Goal: Task Accomplishment & Management: Use online tool/utility

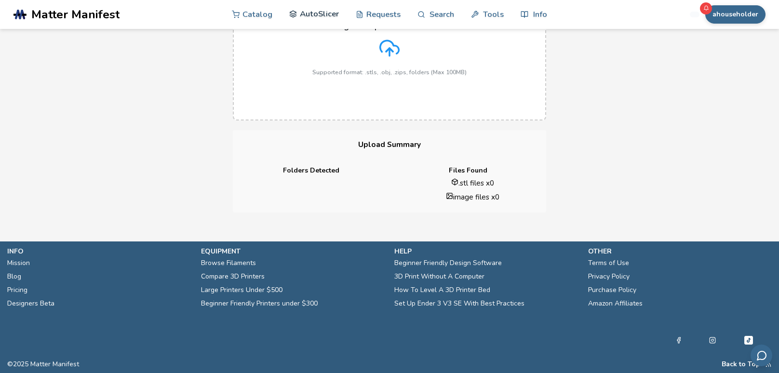
click at [305, 17] on link "AutoSlicer" at bounding box center [314, 14] width 50 height 29
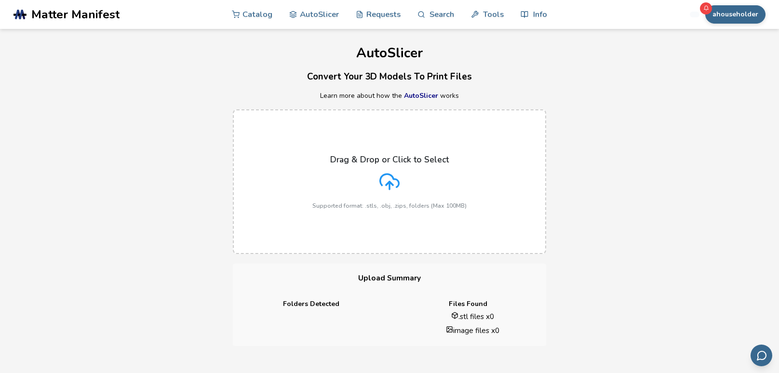
click at [333, 186] on div "Drag & Drop or Click to Select Supported format: .stls, .obj, .zips, folders (M…" at bounding box center [389, 182] width 154 height 54
click at [0, 0] on input "Drag & Drop or Click to Select Supported format: .stls, .obj, .zips, folders (M…" at bounding box center [0, 0] width 0 height 0
click at [391, 196] on div "Drag & Drop or Click to Select Supported format: .stls, .obj, .zips, folders (M…" at bounding box center [389, 182] width 154 height 54
click at [0, 0] on input "Drag & Drop or Click to Select Supported format: .stls, .obj, .zips, folders (M…" at bounding box center [0, 0] width 0 height 0
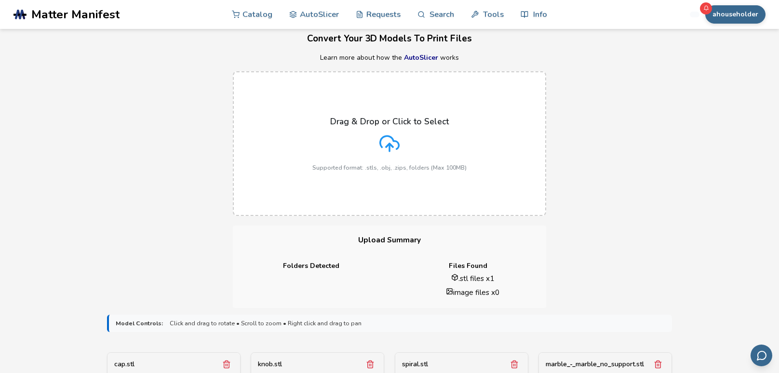
click at [177, 211] on div "Drag & Drop or Click to Select Supported format: .stls, .obj, .zips, folders (M…" at bounding box center [389, 144] width 779 height 164
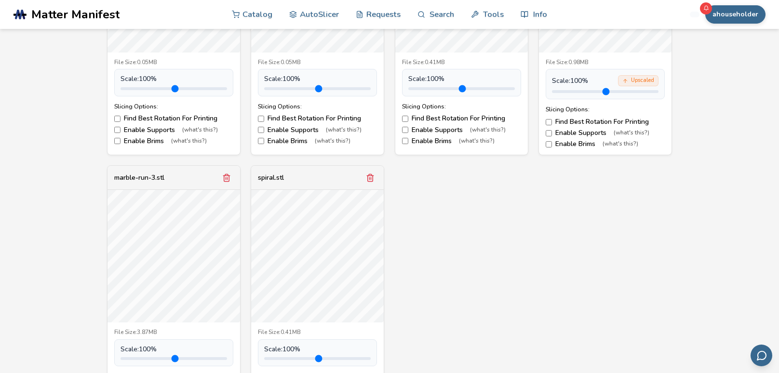
scroll to position [495, 0]
click at [225, 181] on icon "Remove model" at bounding box center [226, 177] width 9 height 9
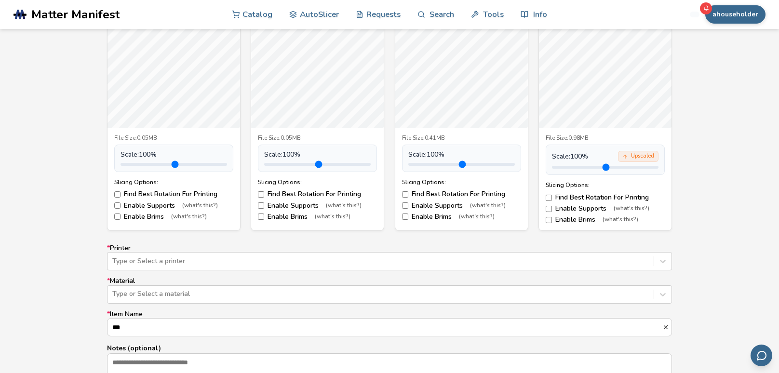
scroll to position [400, 0]
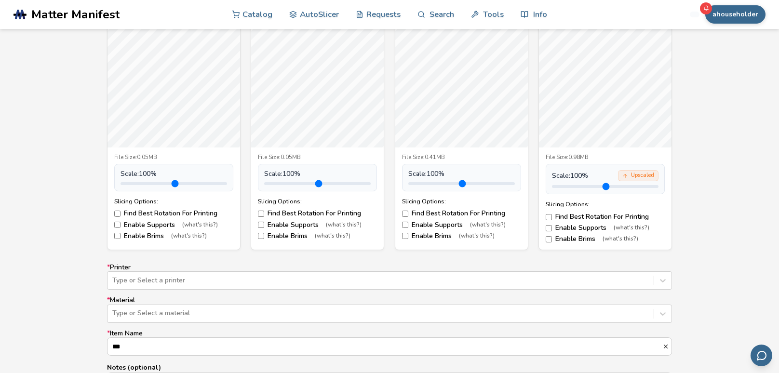
click at [636, 176] on div "Upscaled" at bounding box center [638, 175] width 40 height 11
click at [637, 179] on div "Upscaled" at bounding box center [638, 175] width 40 height 11
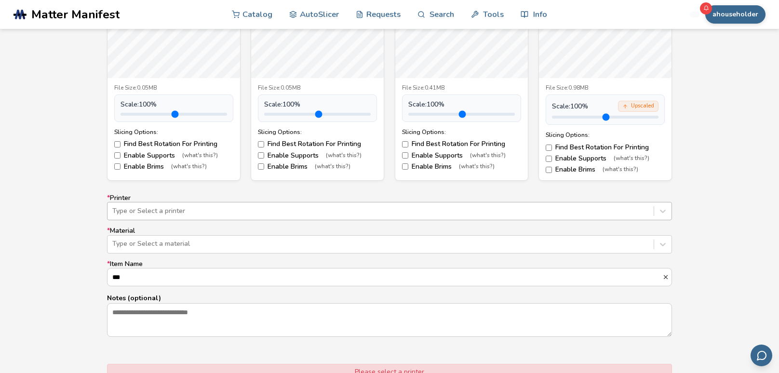
click at [548, 220] on div "Type or Select a printer" at bounding box center [389, 211] width 565 height 18
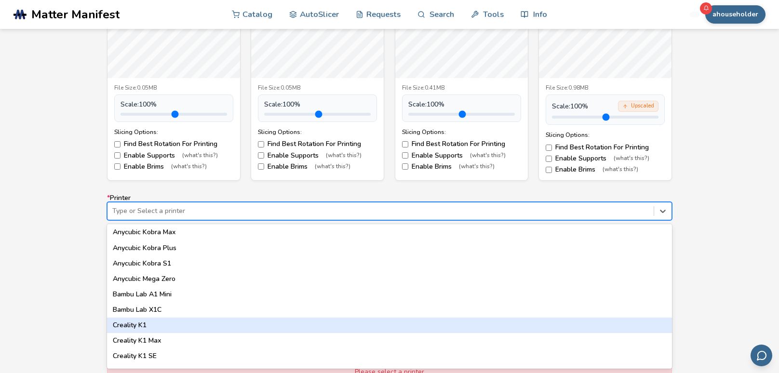
scroll to position [187, 0]
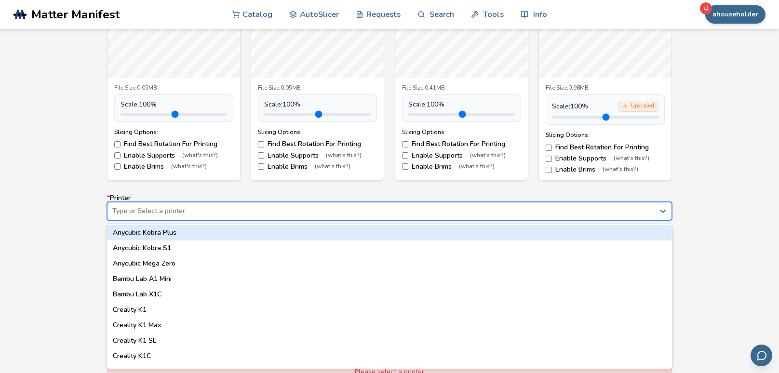
click at [492, 214] on div at bounding box center [380, 211] width 536 height 10
type input "**"
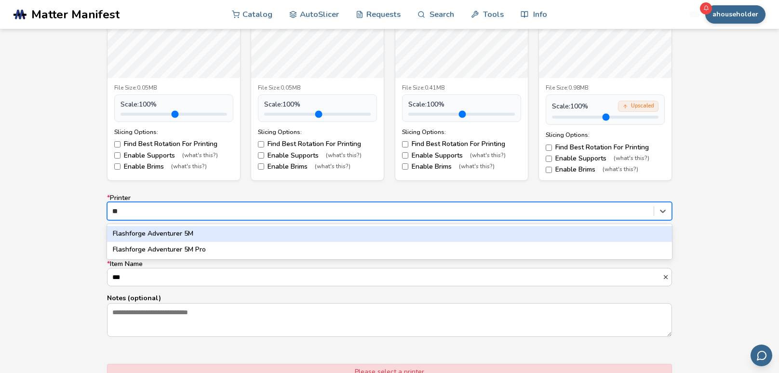
click at [452, 236] on div "Flashforge Adventurer 5M" at bounding box center [389, 233] width 565 height 15
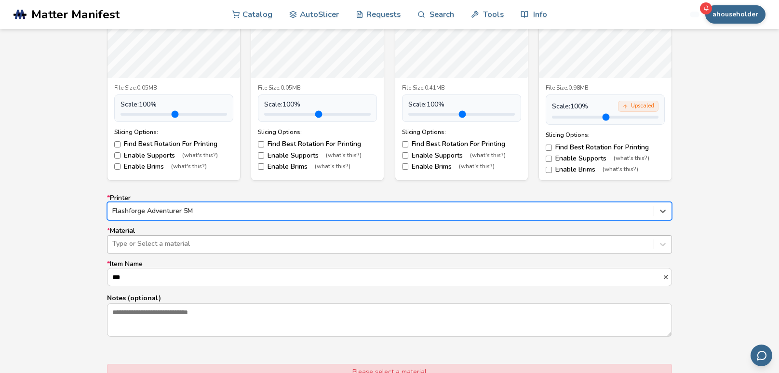
click at [446, 240] on div at bounding box center [380, 244] width 536 height 10
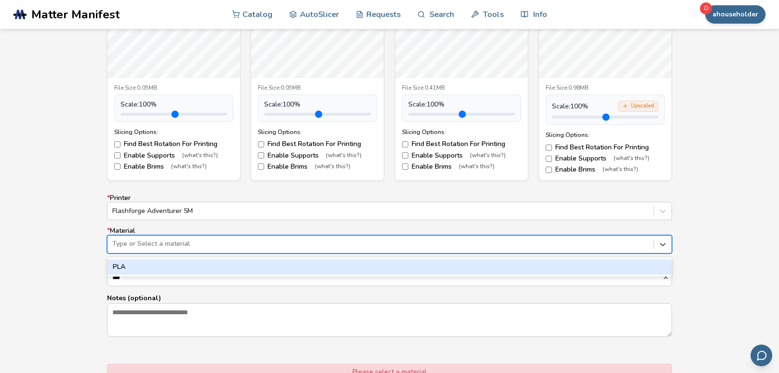
click at [424, 269] on div "PLA" at bounding box center [389, 266] width 565 height 15
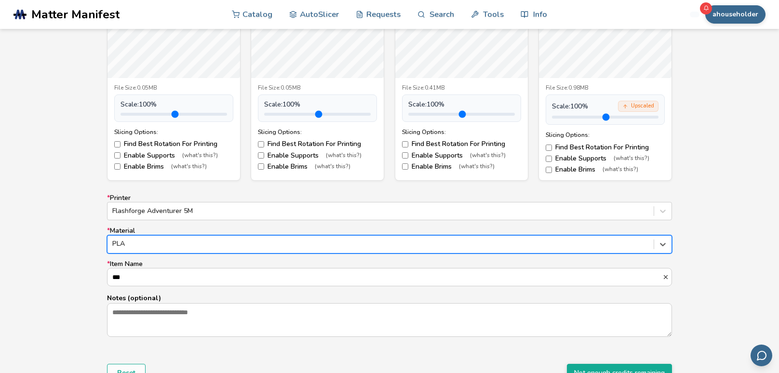
click at [48, 308] on div "Model Controls: Click and drag to rotate • Scroll to zoom • Right click and dra…" at bounding box center [389, 148] width 779 height 543
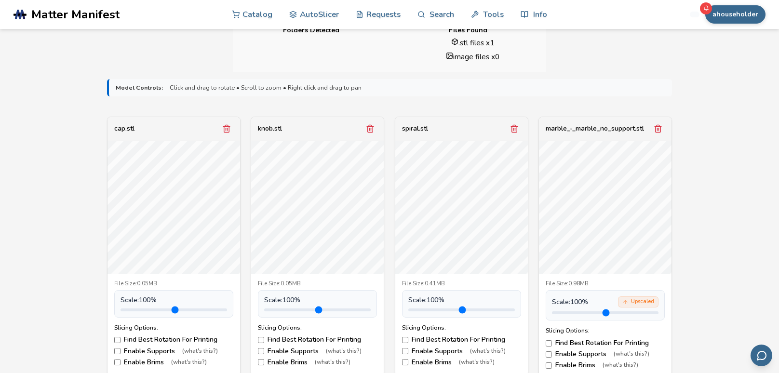
scroll to position [240, 0]
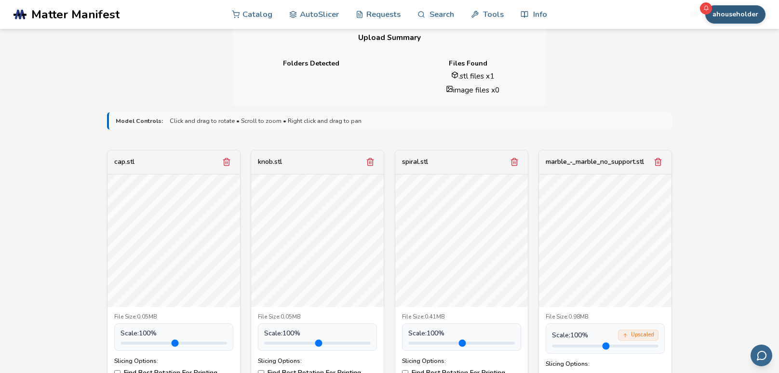
click at [717, 14] on button "ahouseholder" at bounding box center [735, 14] width 60 height 18
click at [617, 70] on div "AutoSlicer Convert Your 3D Models To Print Files Learn more about how the AutoS…" at bounding box center [389, 218] width 779 height 860
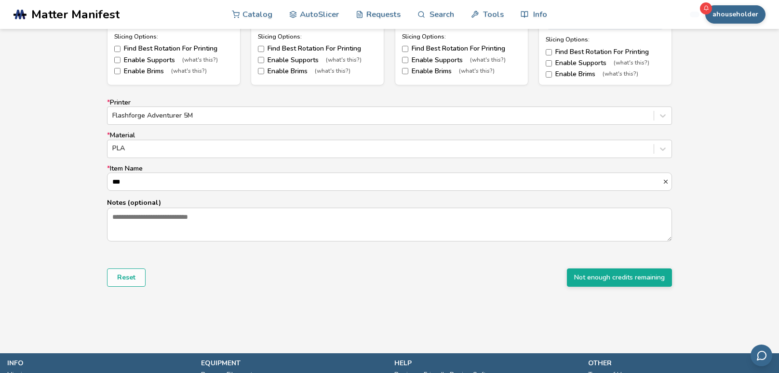
scroll to position [584, 0]
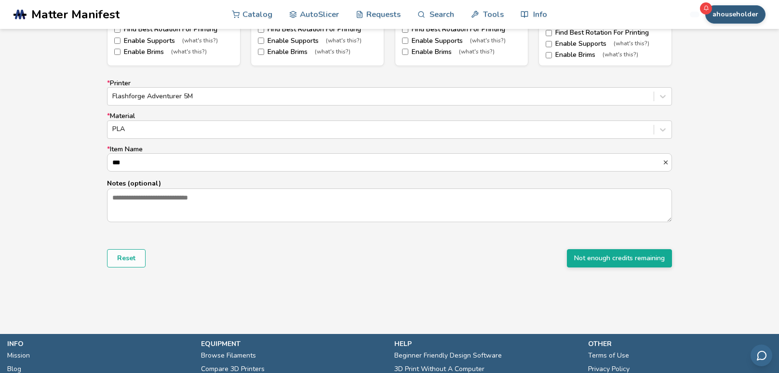
click at [728, 15] on button "ahouseholder" at bounding box center [735, 14] width 60 height 18
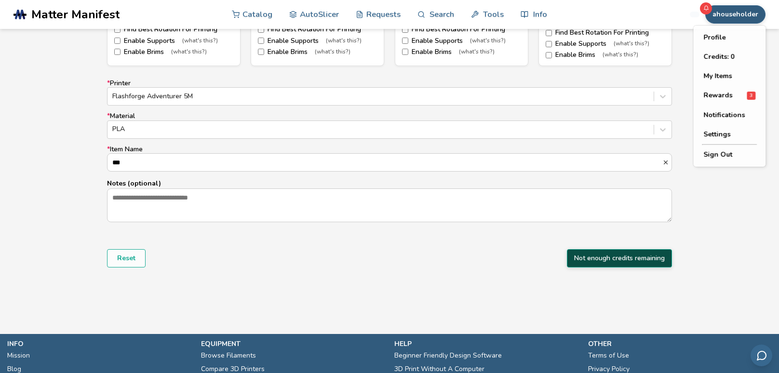
click at [624, 253] on button "Not enough credits remaining" at bounding box center [619, 258] width 105 height 18
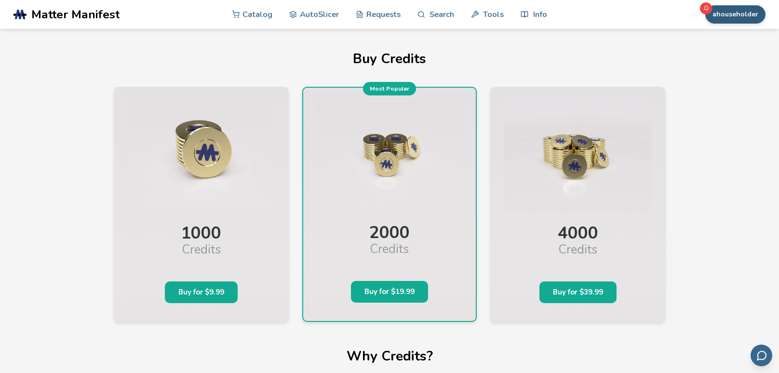
click at [746, 16] on button "ahouseholder" at bounding box center [735, 14] width 60 height 18
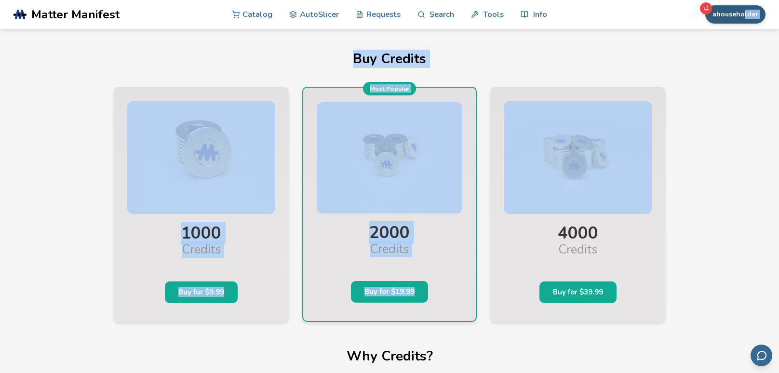
drag, startPoint x: 716, startPoint y: 190, endPoint x: 745, endPoint y: 18, distance: 174.0
click at [745, 18] on section ".cls-1, .cls-2, .cls-3 { stroke-width: 0px; } .cls-2 { fill: #1d1e56; } .cls-3 …" at bounding box center [389, 186] width 779 height 373
click at [745, 18] on button "ahouseholder" at bounding box center [735, 14] width 60 height 18
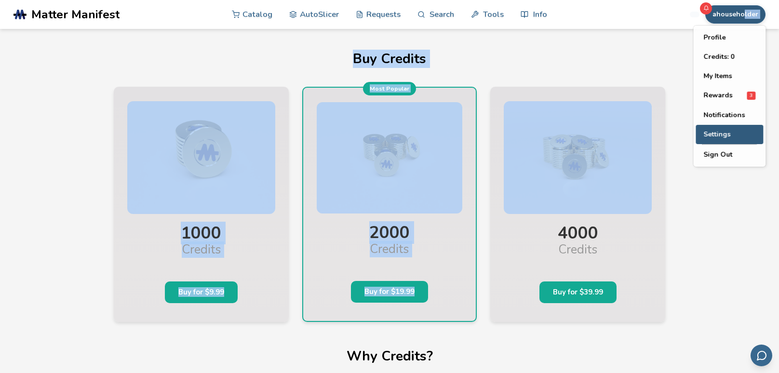
click at [729, 141] on button "Settings" at bounding box center [728, 134] width 67 height 19
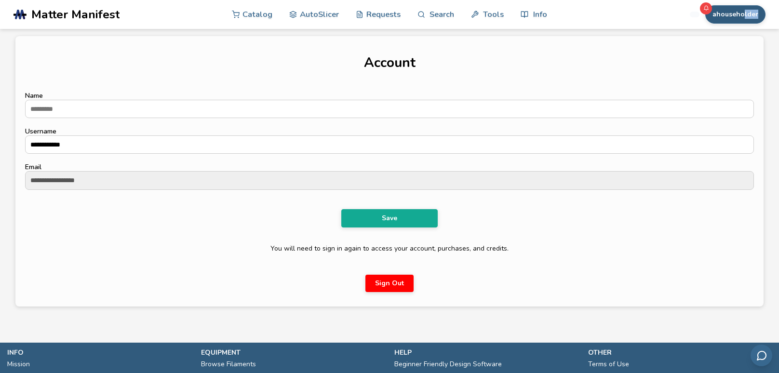
click at [748, 11] on button "ahouseholder" at bounding box center [735, 14] width 60 height 18
click at [399, 286] on button "Sign Out" at bounding box center [389, 283] width 48 height 17
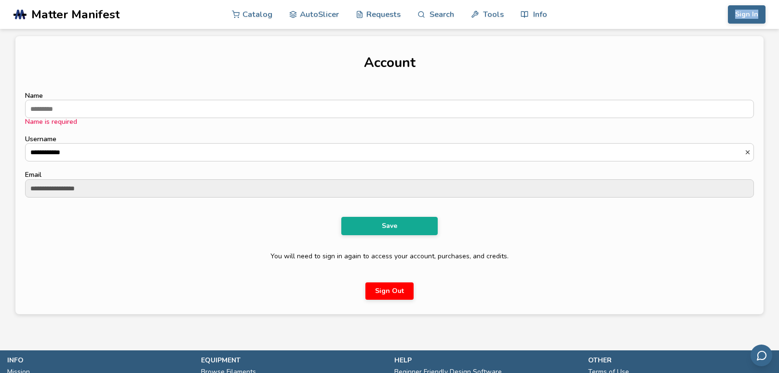
click at [387, 290] on button "Sign Out" at bounding box center [389, 290] width 48 height 17
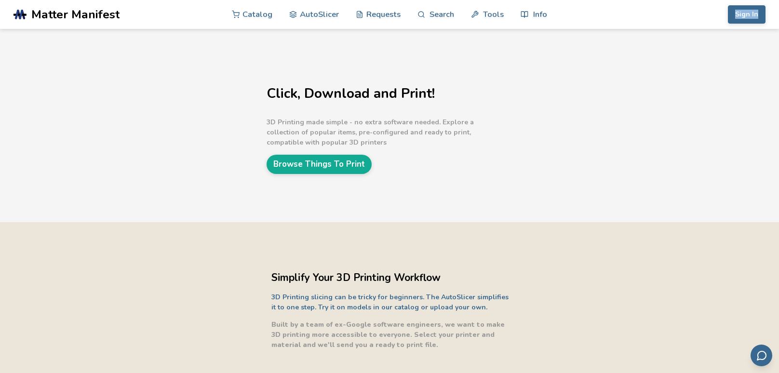
click at [387, 290] on div "Simplify Your 3D Printing Workflow 3D Printing slicing can be tricky for beginn…" at bounding box center [391, 310] width 241 height 80
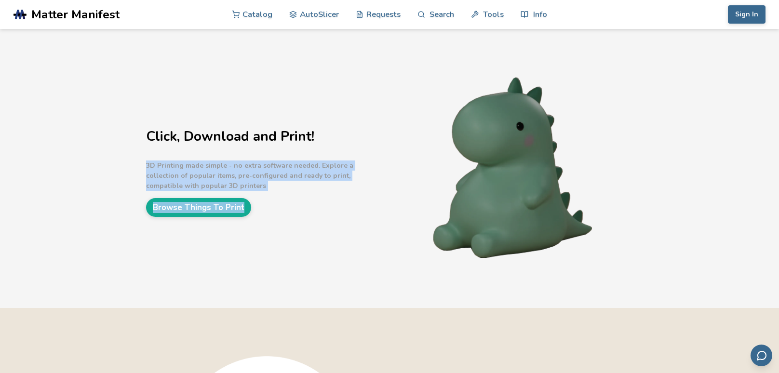
drag, startPoint x: 387, startPoint y: 290, endPoint x: 349, endPoint y: 123, distance: 171.5
click at [349, 123] on div "Click, Download and Print! 3D Printing made simple - no extra software needed. …" at bounding box center [389, 168] width 779 height 279
click at [389, 114] on div "Click, Download and Print! 3D Printing made simple - no extra software needed. …" at bounding box center [389, 168] width 779 height 279
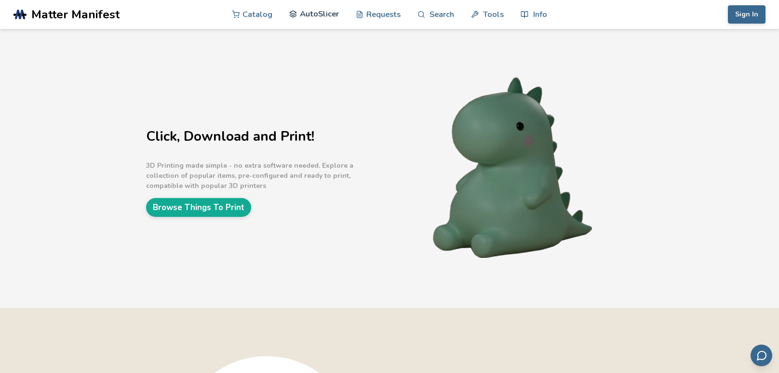
click at [306, 15] on link "AutoSlicer" at bounding box center [314, 14] width 50 height 29
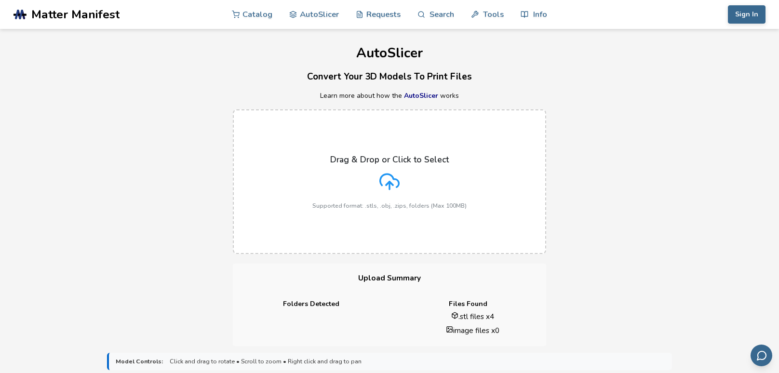
click at [77, 178] on div "Drag & Drop or Click to Select Supported format: .stls, .obj, .zips, folders (M…" at bounding box center [389, 182] width 779 height 164
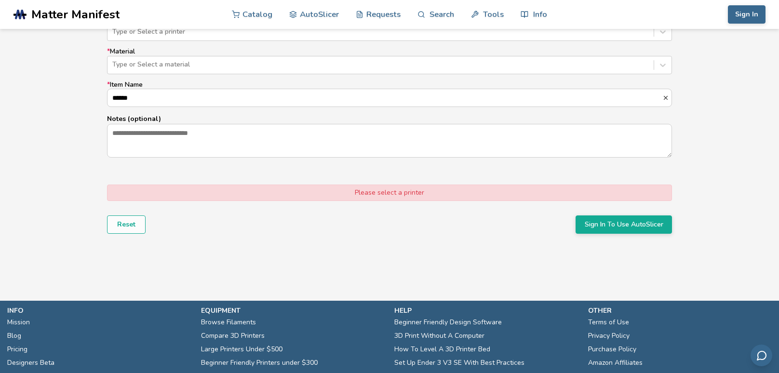
scroll to position [653, 0]
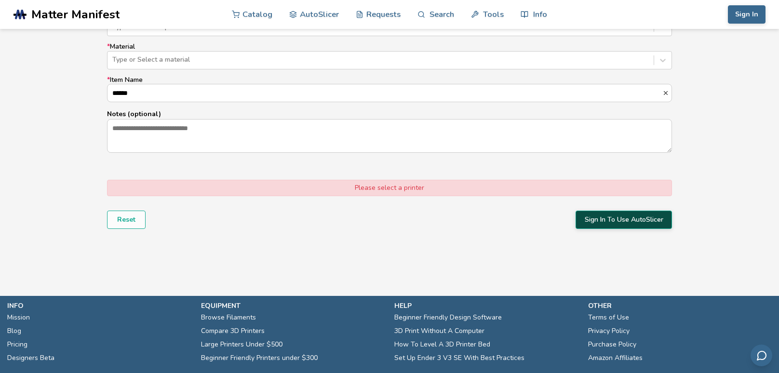
click at [588, 218] on button "Sign In To Use AutoSlicer" at bounding box center [623, 220] width 96 height 18
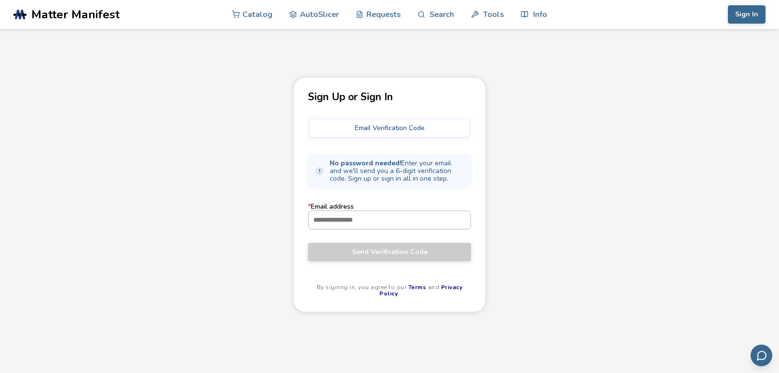
click at [403, 223] on input "* Email address" at bounding box center [389, 219] width 162 height 17
type input "**********"
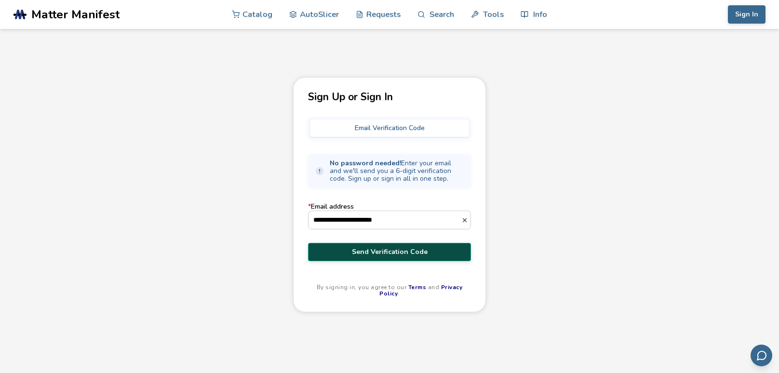
click at [403, 253] on span "Send Verification Code" at bounding box center [389, 252] width 148 height 8
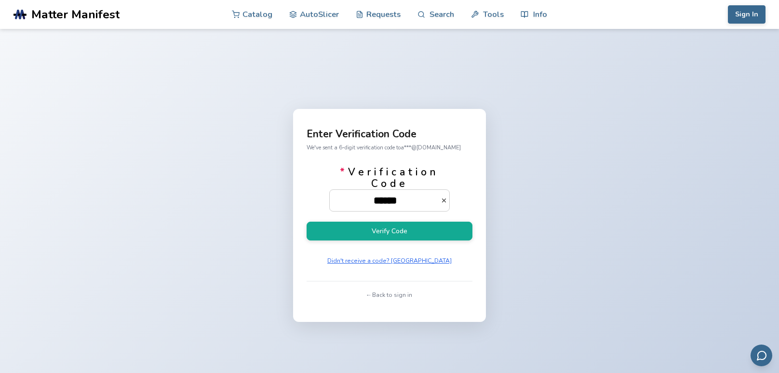
type input "******"
click at [306, 222] on button "Verify Code" at bounding box center [389, 231] width 166 height 19
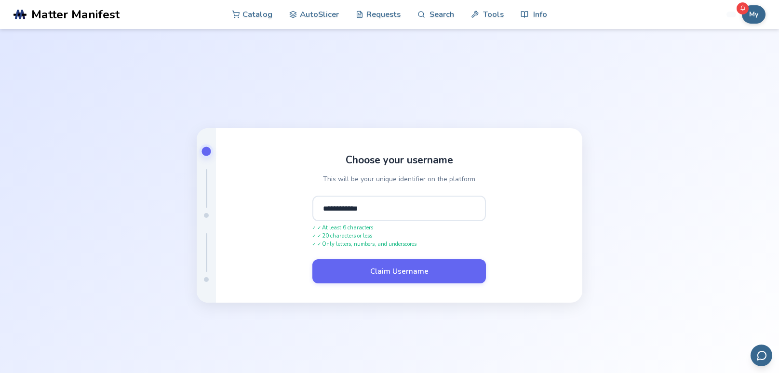
click at [312, 259] on button "Claim Username" at bounding box center [398, 271] width 173 height 24
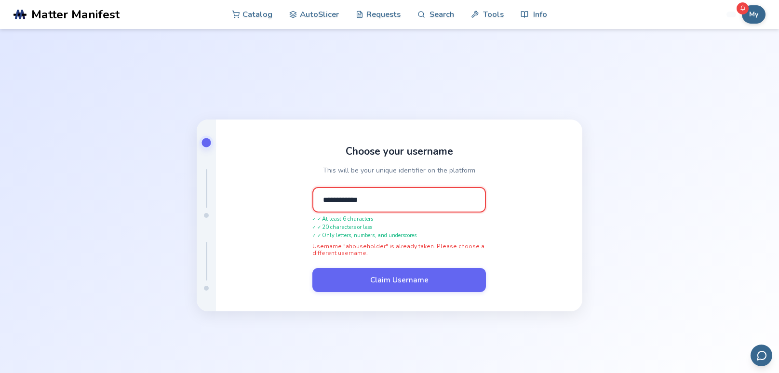
click at [392, 200] on input "**********" at bounding box center [398, 200] width 173 height 26
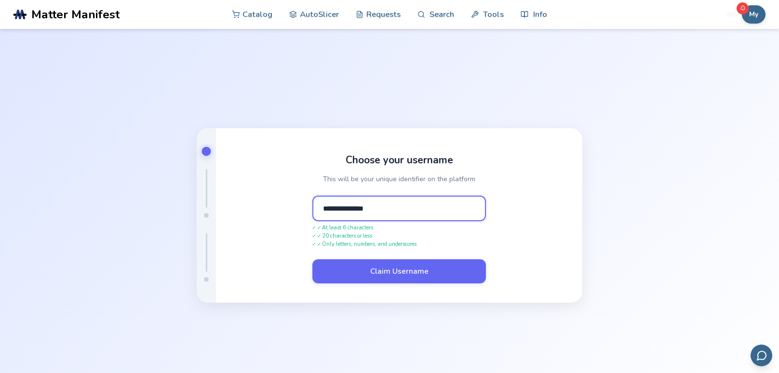
type input "**********"
click at [312, 259] on button "Claim Username" at bounding box center [398, 271] width 173 height 24
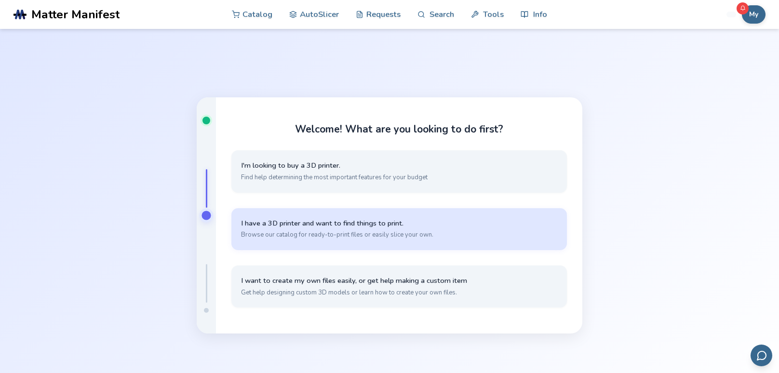
click at [399, 224] on span "I have a 3D printer and want to find things to print." at bounding box center [399, 223] width 316 height 9
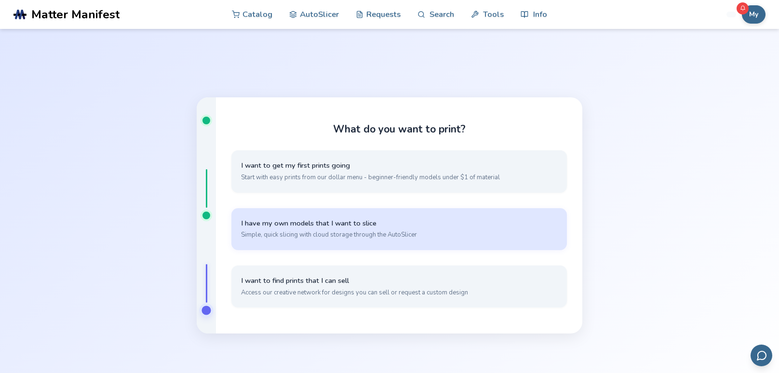
click at [440, 229] on button "I have my own models that I want to slice Simple, quick slicing with cloud stor…" at bounding box center [398, 229] width 335 height 42
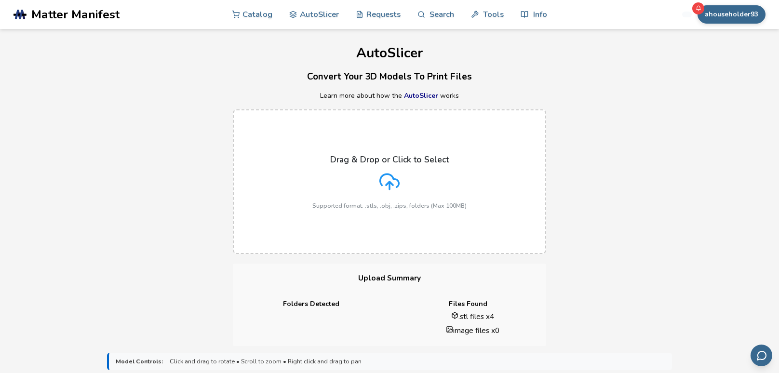
click at [88, 141] on div "Drag & Drop or Click to Select Supported format: .stls, .obj, .zips, folders (M…" at bounding box center [389, 182] width 779 height 164
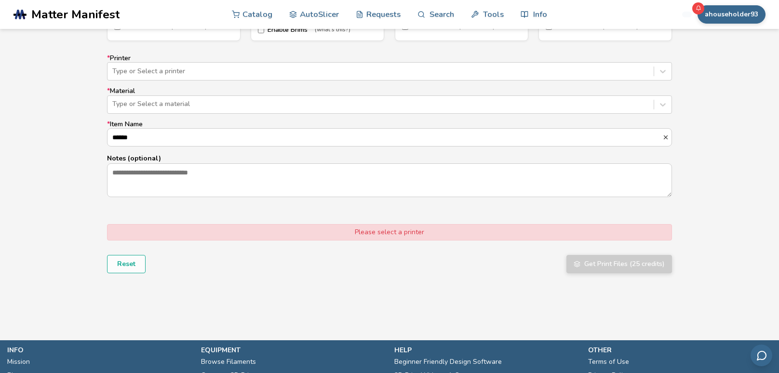
scroll to position [611, 0]
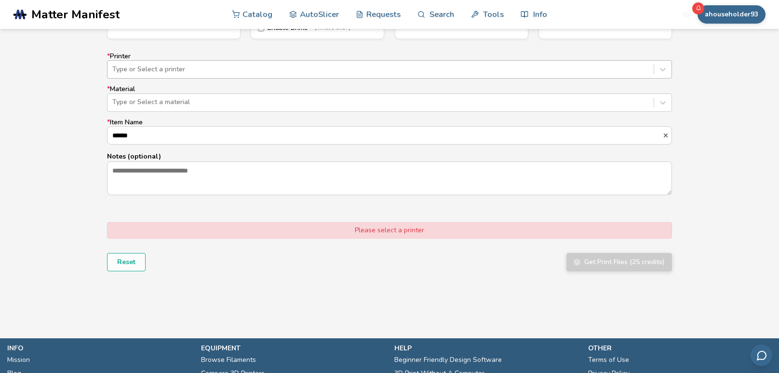
click at [177, 71] on div at bounding box center [380, 70] width 536 height 10
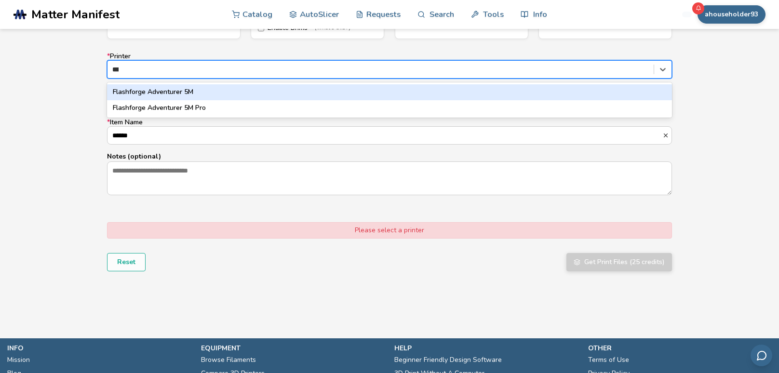
type input "****"
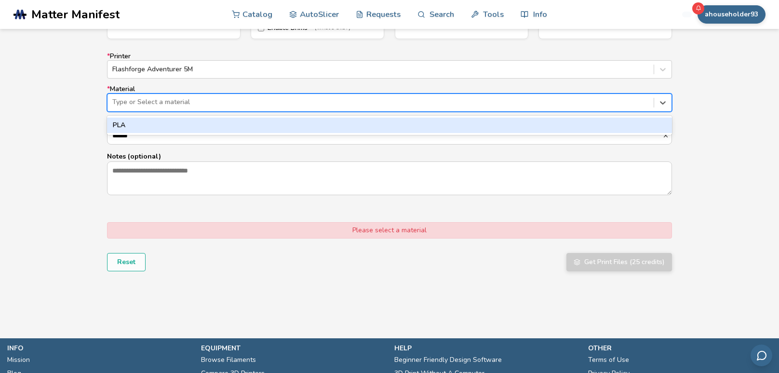
click at [203, 103] on div at bounding box center [380, 102] width 536 height 10
click at [203, 126] on div "PLA" at bounding box center [389, 125] width 565 height 15
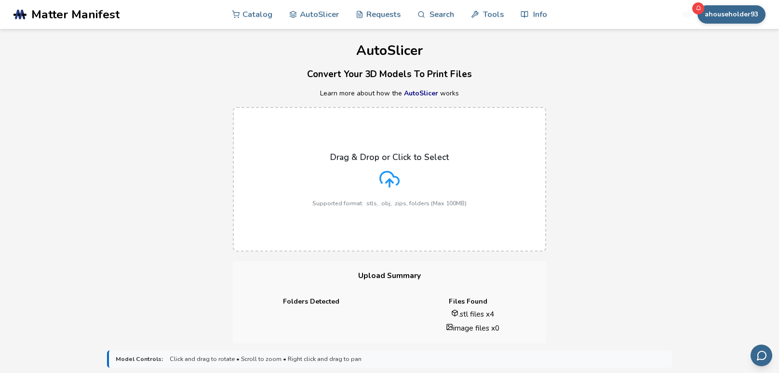
scroll to position [0, 0]
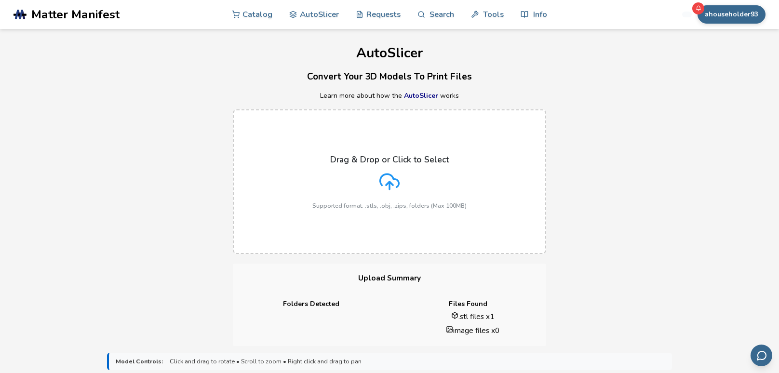
click at [108, 180] on div "Drag & Drop or Click to Select Supported format: .stls, .obj, .zips, folders (M…" at bounding box center [389, 182] width 779 height 164
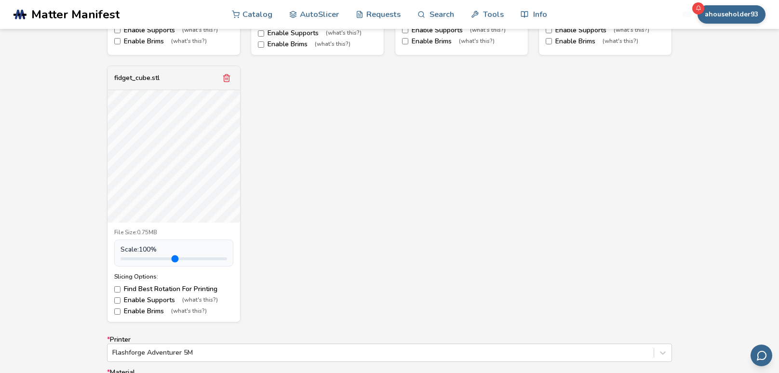
scroll to position [596, 0]
click at [154, 258] on input "range" at bounding box center [173, 257] width 106 height 3
click at [149, 257] on input "range" at bounding box center [173, 257] width 106 height 3
click at [40, 240] on div "Model Controls: Click and drag to rotate • Scroll to zoom • Right click and dra…" at bounding box center [389, 155] width 779 height 810
type input "***"
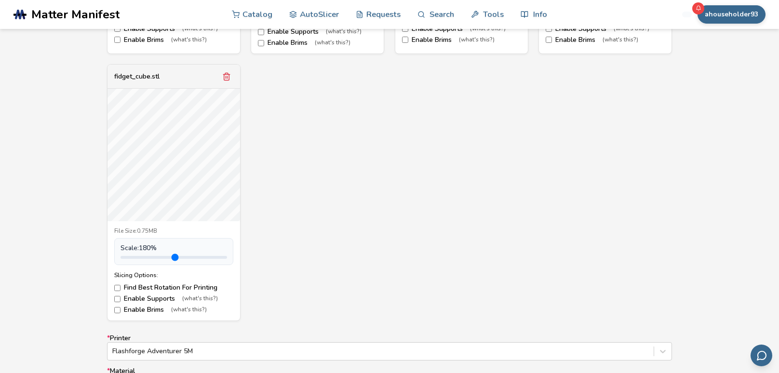
click at [158, 257] on input "range" at bounding box center [173, 257] width 106 height 3
click at [294, 221] on div "spiral.stl File Size: 0.41MB Scale: 100 % Slicing Options: Find Best Rotation F…" at bounding box center [389, 57] width 565 height 527
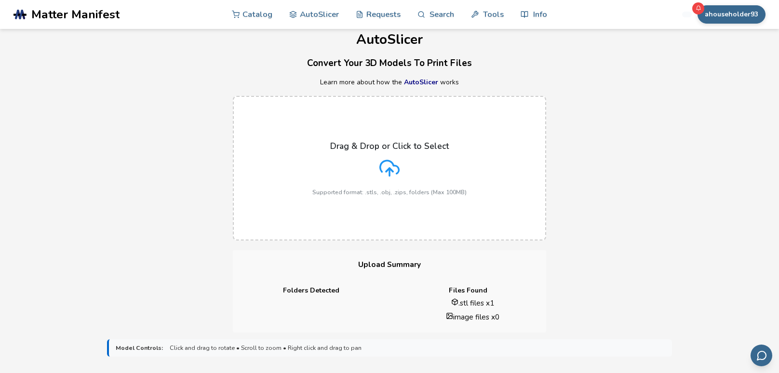
scroll to position [12, 0]
click at [82, 144] on div "Drag & Drop or Click to Select Supported format: .stls, .obj, .zips, folders (M…" at bounding box center [389, 170] width 779 height 164
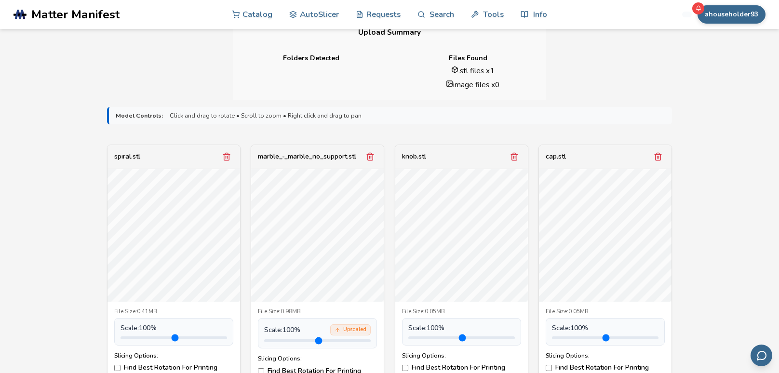
scroll to position [244, 0]
click at [725, 93] on div "AutoSlicer Convert Your 3D Models To Print Files Learn more about how the AutoS…" at bounding box center [389, 348] width 779 height 1127
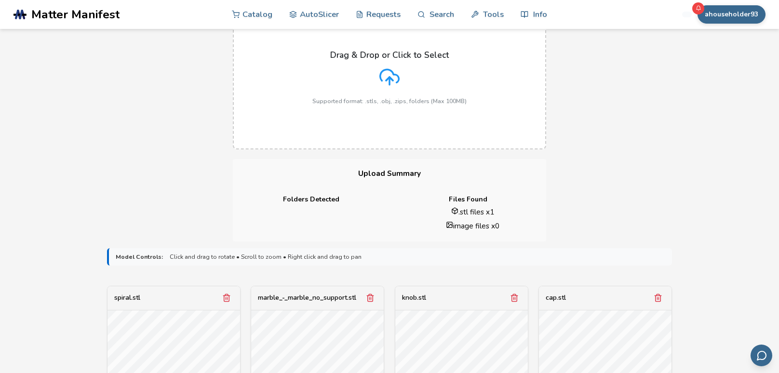
scroll to position [105, 0]
click at [100, 128] on div "Drag & Drop or Click to Select Supported format: .stls, .obj, .zips, folders (M…" at bounding box center [389, 77] width 779 height 164
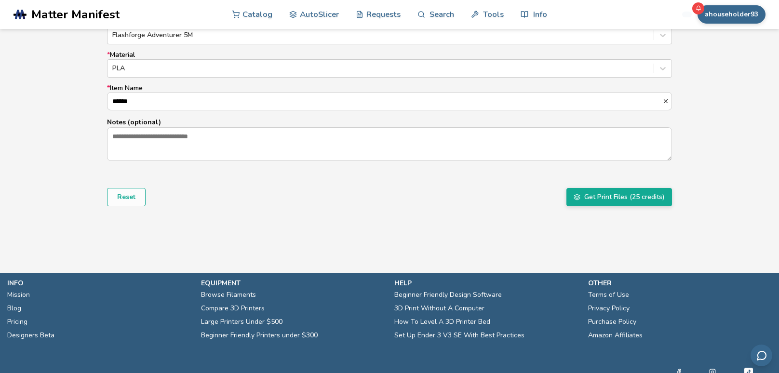
scroll to position [1210, 0]
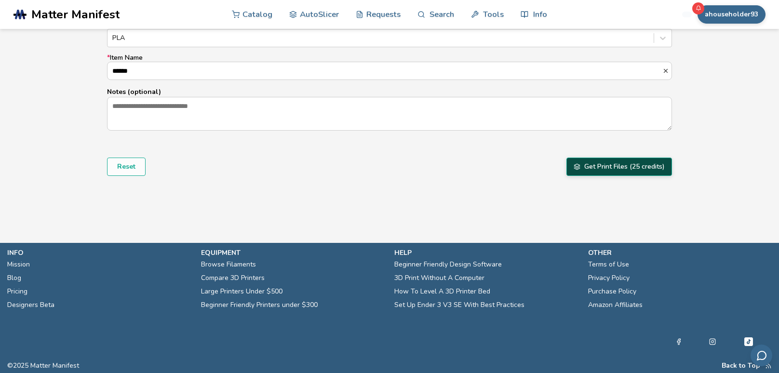
click at [620, 167] on button "Get Print Files (25 credits)" at bounding box center [619, 167] width 106 height 18
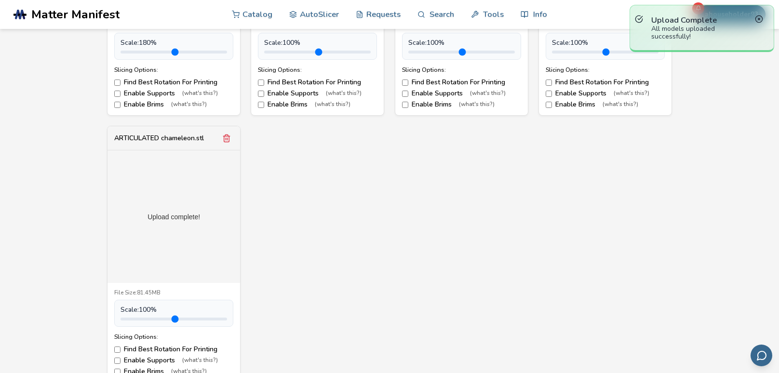
scroll to position [802, 0]
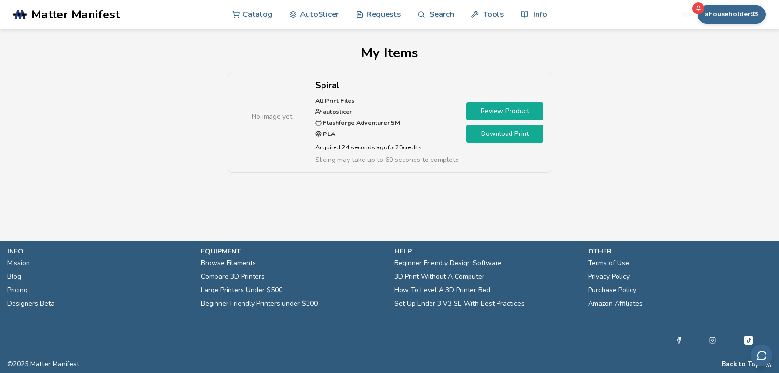
click at [484, 137] on link "Download Print" at bounding box center [504, 134] width 77 height 18
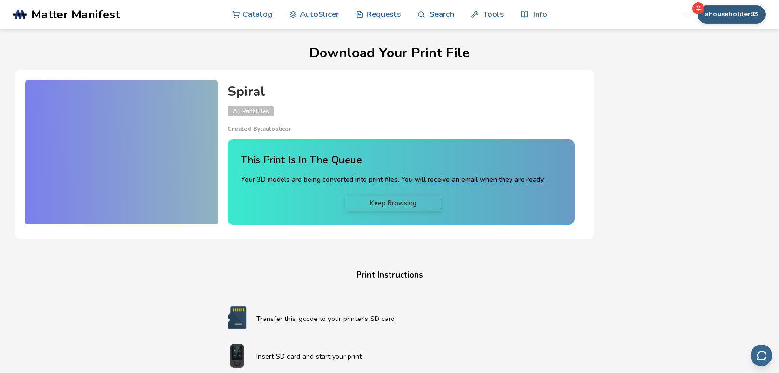
click at [714, 12] on button "ahouseholder93" at bounding box center [731, 14] width 68 height 18
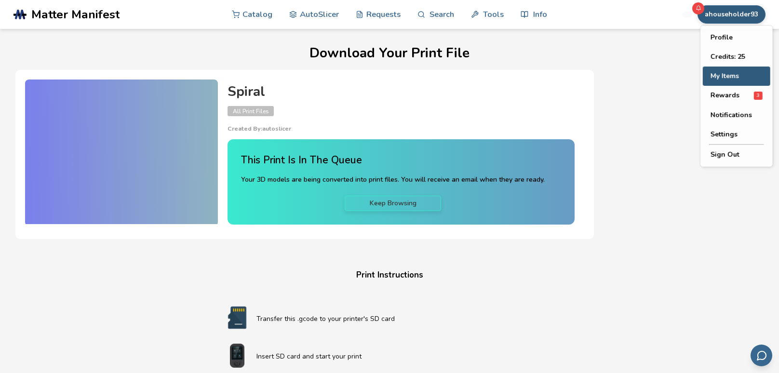
click at [725, 75] on button "My Items" at bounding box center [736, 76] width 67 height 19
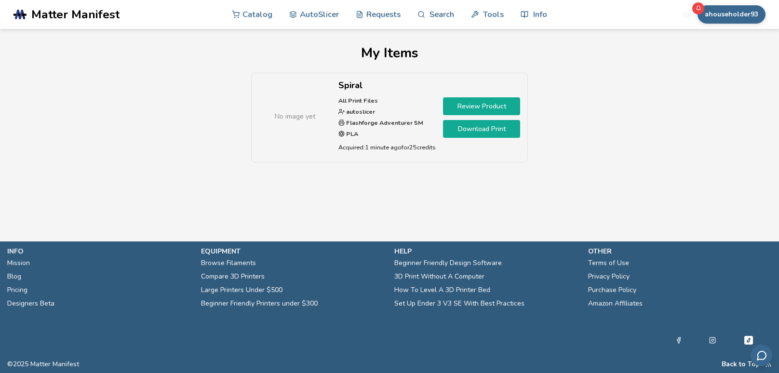
click at [471, 105] on link "Review Product" at bounding box center [481, 106] width 77 height 18
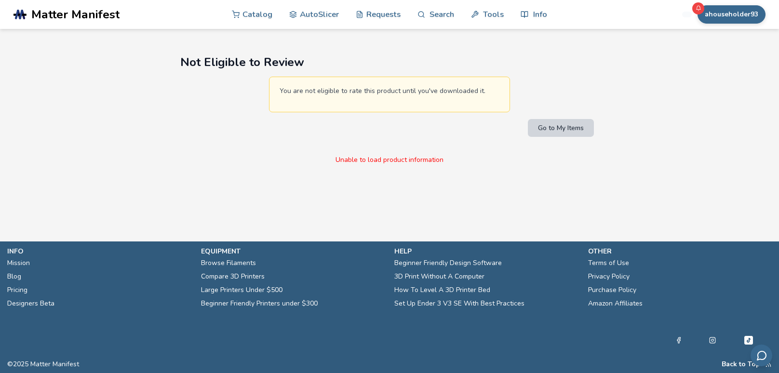
click at [556, 128] on button "Go to My Items" at bounding box center [561, 128] width 66 height 18
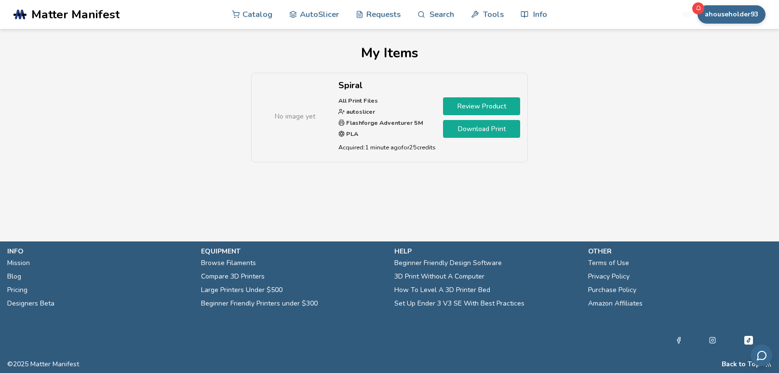
click at [98, 211] on main "My Items No image yet Spiral All Print Files autoslicer Flashforge Adventurer 5…" at bounding box center [389, 106] width 779 height 213
click at [466, 132] on link "Download Print" at bounding box center [481, 129] width 77 height 18
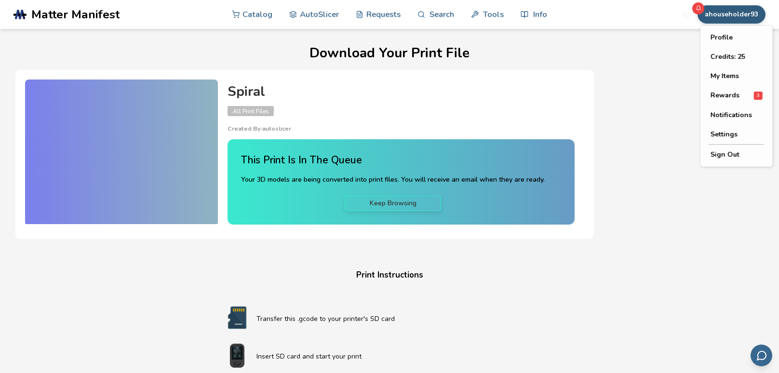
click at [744, 13] on button "ahouseholder93" at bounding box center [731, 14] width 68 height 18
click at [729, 98] on span "Rewards" at bounding box center [724, 96] width 29 height 8
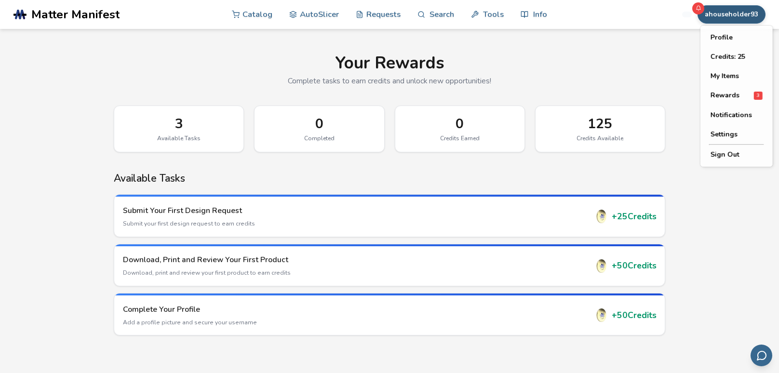
click at [719, 18] on button "ahouseholder93" at bounding box center [731, 14] width 68 height 18
click at [721, 80] on button "My Items" at bounding box center [736, 76] width 67 height 19
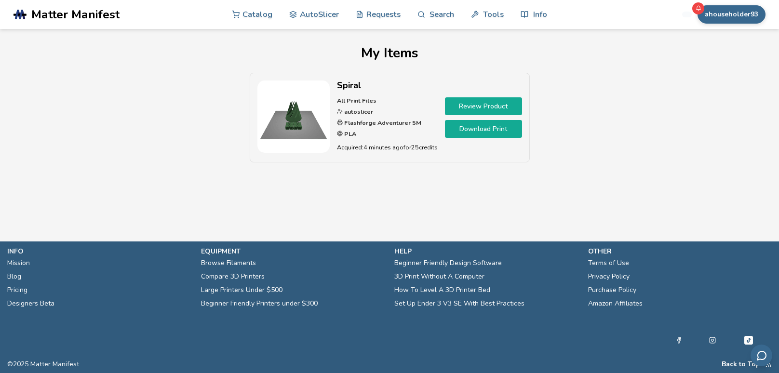
click at [477, 108] on link "Review Product" at bounding box center [483, 106] width 77 height 18
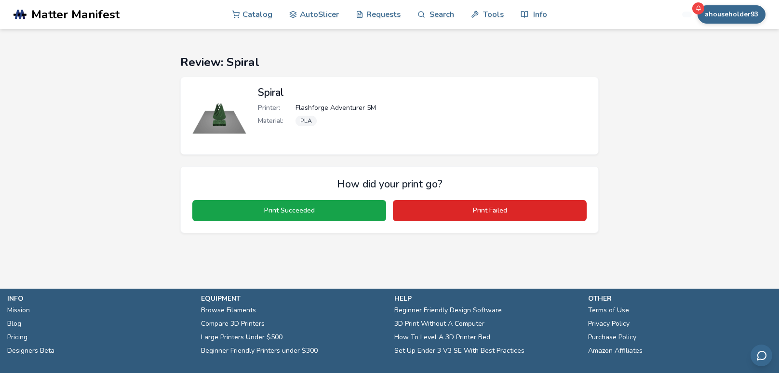
click at [342, 113] on div "Printer: Flashforge Adventurer 5M Material: PLA" at bounding box center [423, 117] width 331 height 26
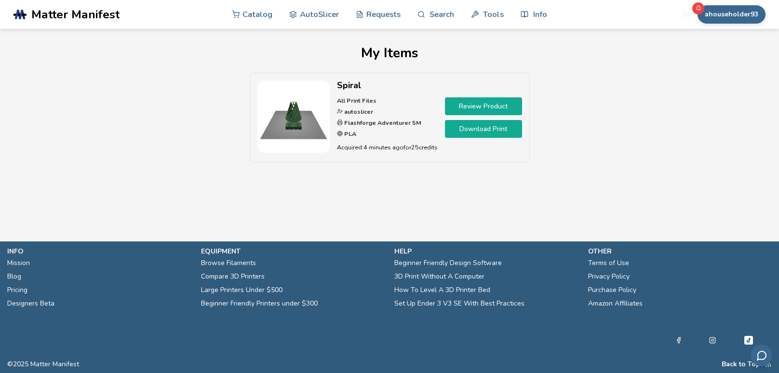
click at [495, 129] on link "Download Print" at bounding box center [483, 129] width 77 height 18
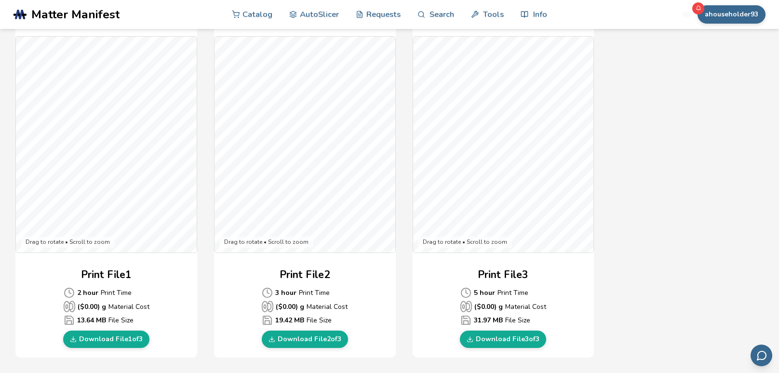
scroll to position [256, 0]
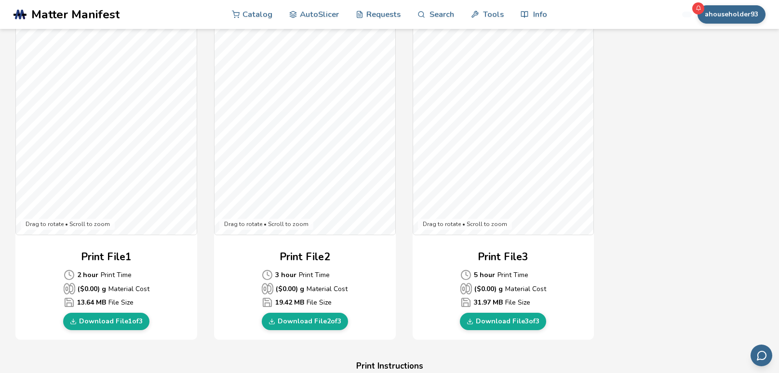
click at [649, 196] on div "Download Your Print File Spiral All Print Files Created By: autoslicer 3 Print …" at bounding box center [388, 247] width 747 height 914
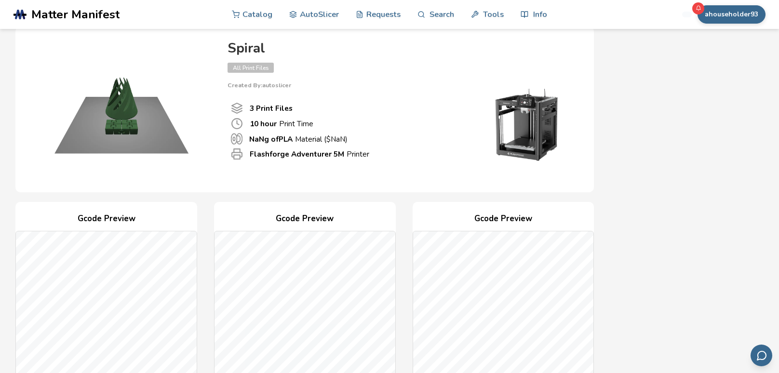
scroll to position [0, 0]
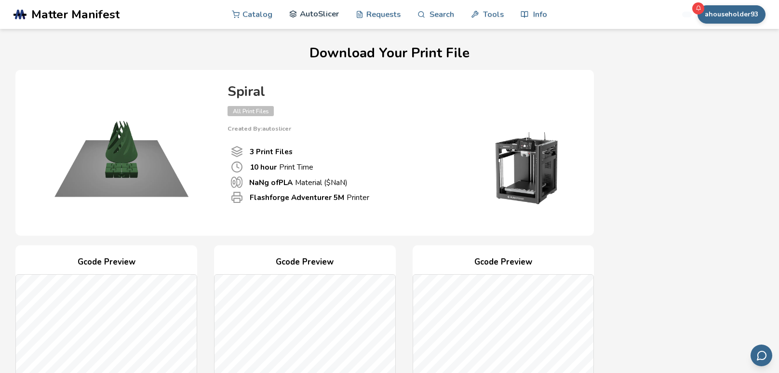
click at [312, 11] on link "AutoSlicer" at bounding box center [314, 14] width 50 height 29
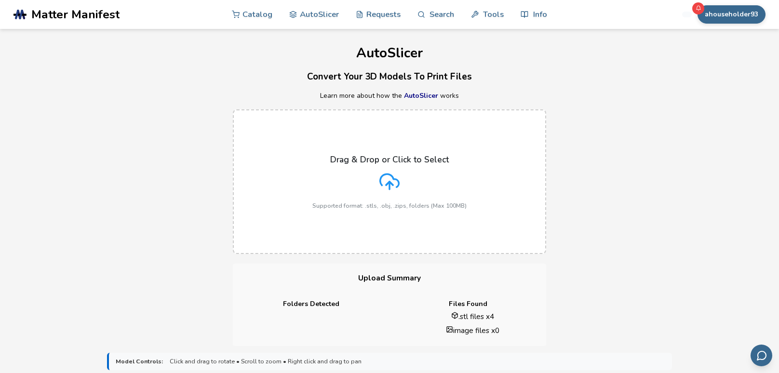
click at [136, 163] on div "Drag & Drop or Click to Select Supported format: .stls, .obj, .zips, folders (M…" at bounding box center [389, 182] width 779 height 164
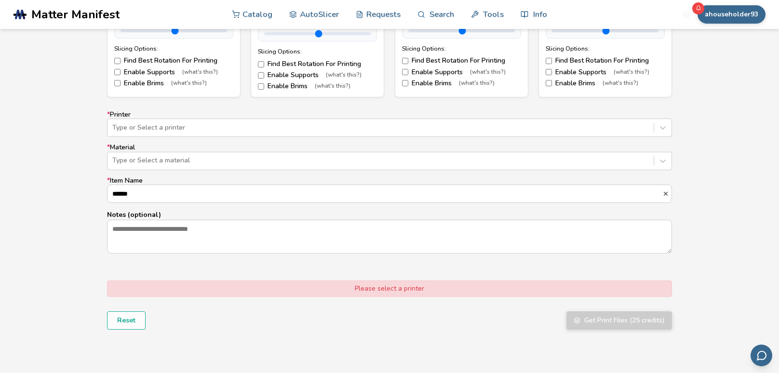
scroll to position [556, 0]
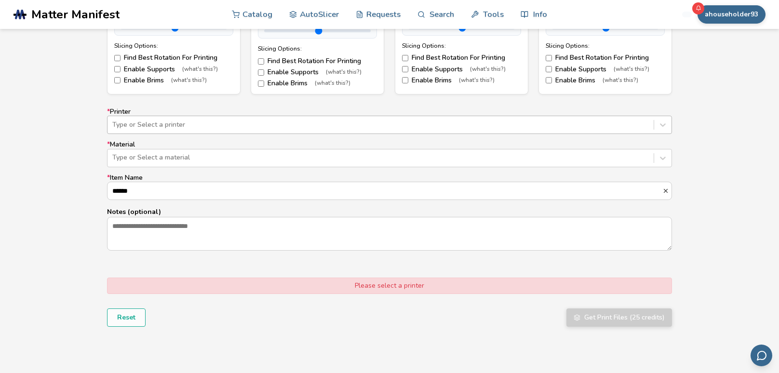
click at [165, 123] on div at bounding box center [380, 125] width 536 height 10
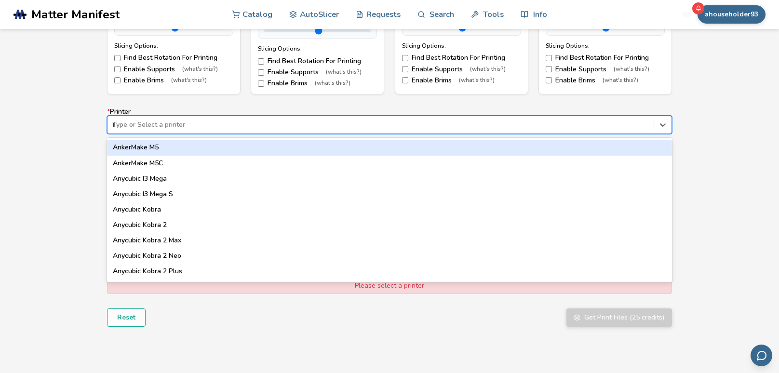
type input "**"
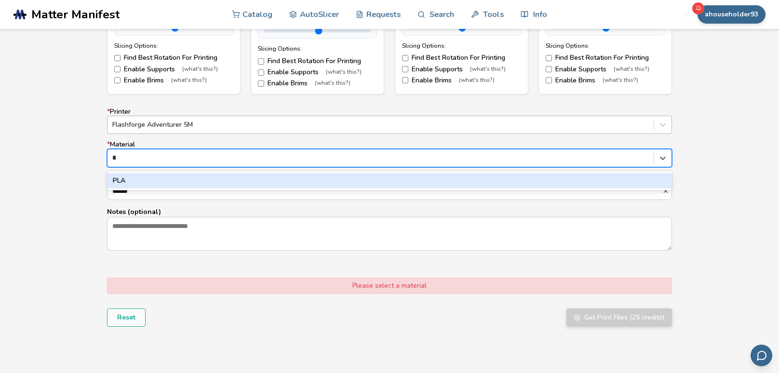
type input "**"
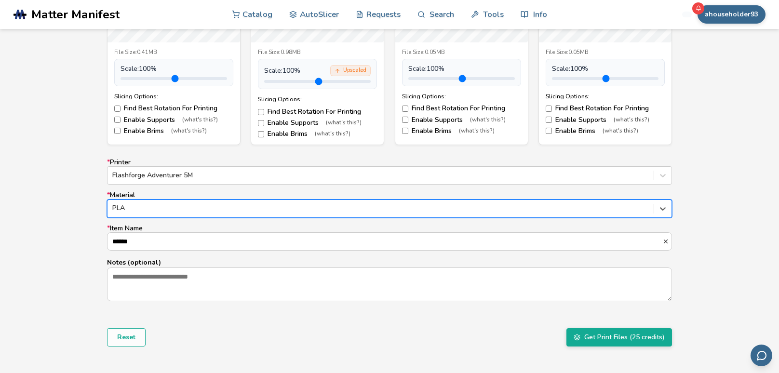
scroll to position [509, 0]
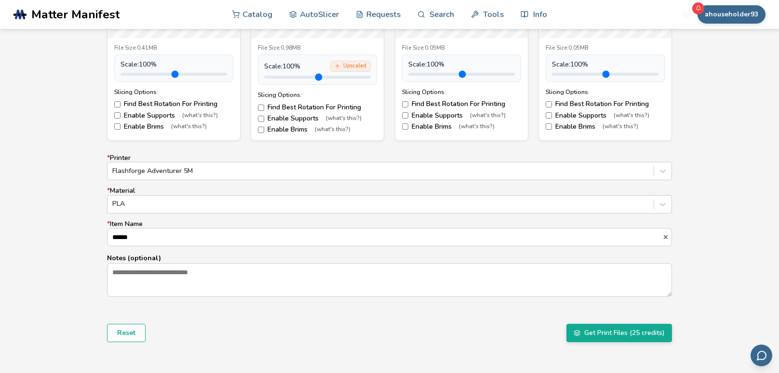
click at [183, 249] on div "* Printer Flashforge Adventurer 5M * Material PLA * Item Name ****** Notes (opt…" at bounding box center [389, 225] width 565 height 143
drag, startPoint x: 181, startPoint y: 237, endPoint x: 99, endPoint y: 230, distance: 81.7
click at [99, 230] on div "Model Controls: Click and drag to rotate • Scroll to zoom • Right click and dra…" at bounding box center [389, 108] width 779 height 543
type input "**********"
click at [588, 331] on button "Get Print Files (25 credits)" at bounding box center [619, 333] width 106 height 18
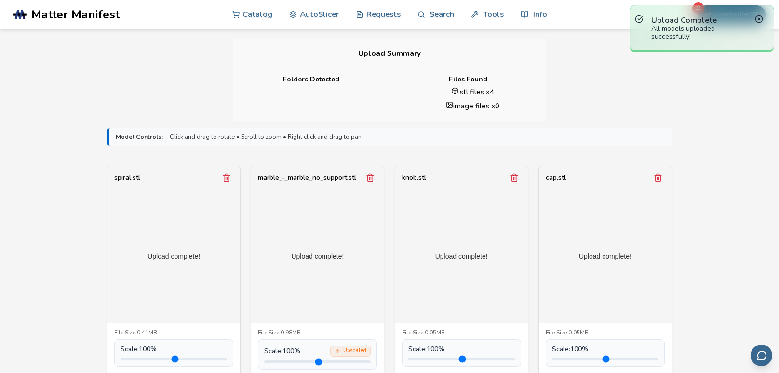
scroll to position [224, 0]
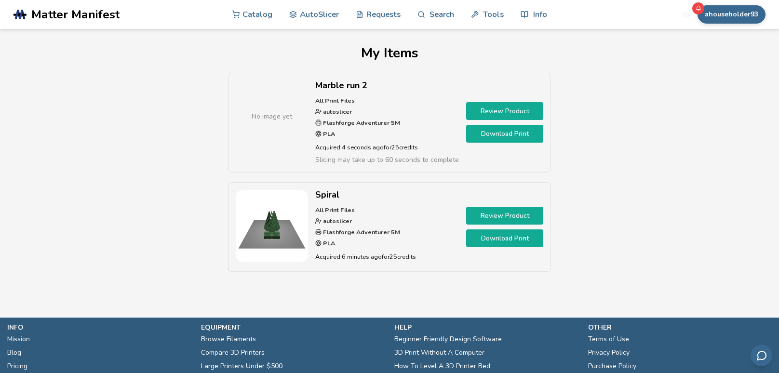
click at [520, 216] on link "Review Product" at bounding box center [504, 216] width 77 height 18
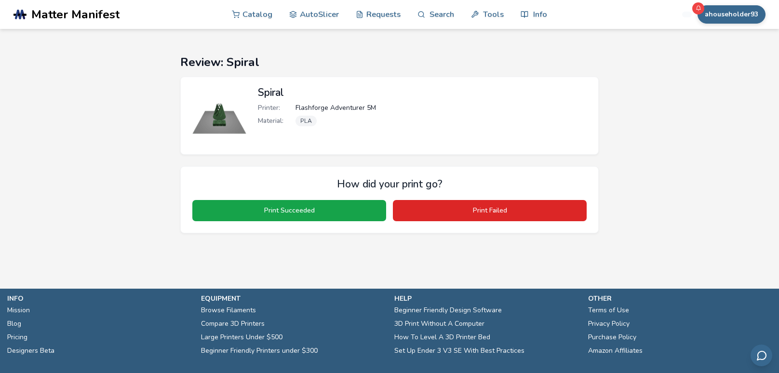
click at [292, 98] on div "Spiral Printer: Flashforge Adventurer 5M Material: PLA" at bounding box center [423, 116] width 331 height 58
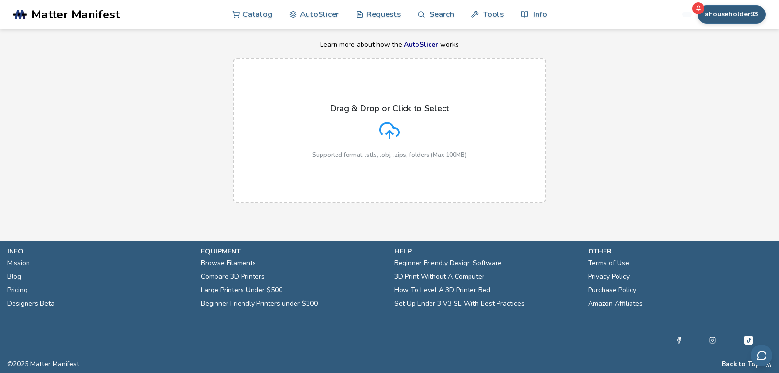
click at [720, 20] on button "ahouseholder93" at bounding box center [731, 14] width 68 height 18
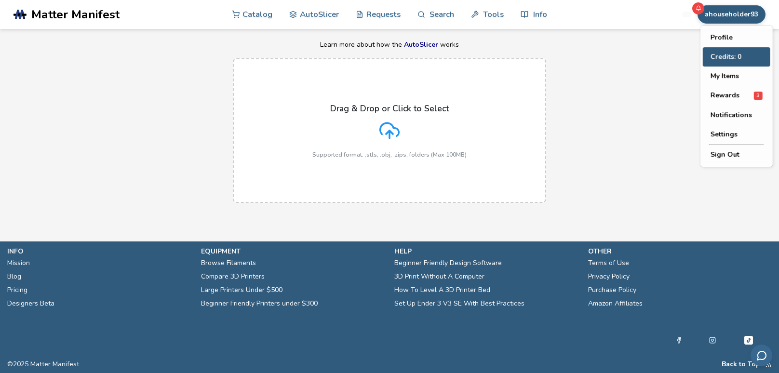
click at [743, 51] on button "Credits: 0" at bounding box center [736, 56] width 67 height 19
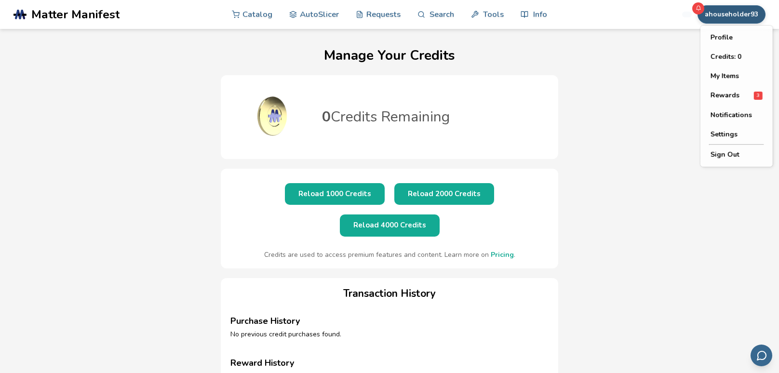
click at [722, 16] on button "ahouseholder93" at bounding box center [731, 14] width 68 height 18
click at [734, 78] on button "My Items" at bounding box center [736, 76] width 67 height 19
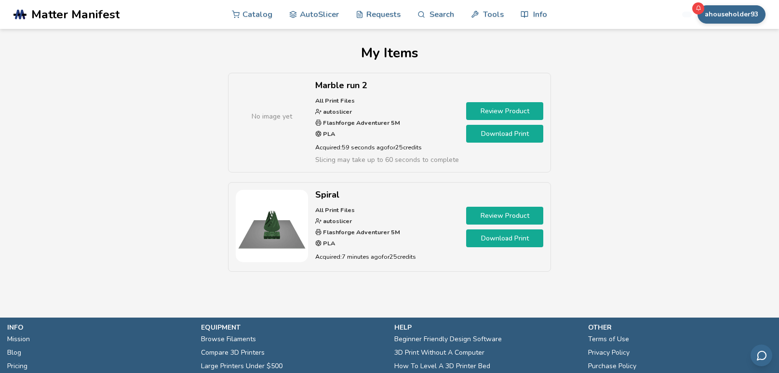
click at [329, 199] on h2 "Spiral" at bounding box center [387, 195] width 144 height 10
click at [269, 224] on img at bounding box center [272, 226] width 72 height 72
click at [492, 243] on link "Download Print" at bounding box center [504, 238] width 77 height 18
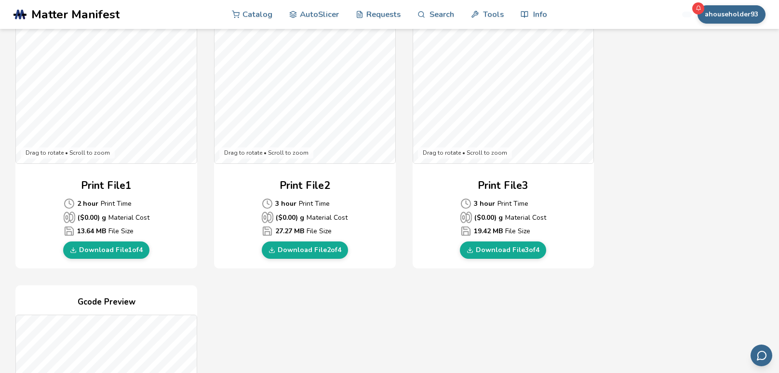
scroll to position [322, 0]
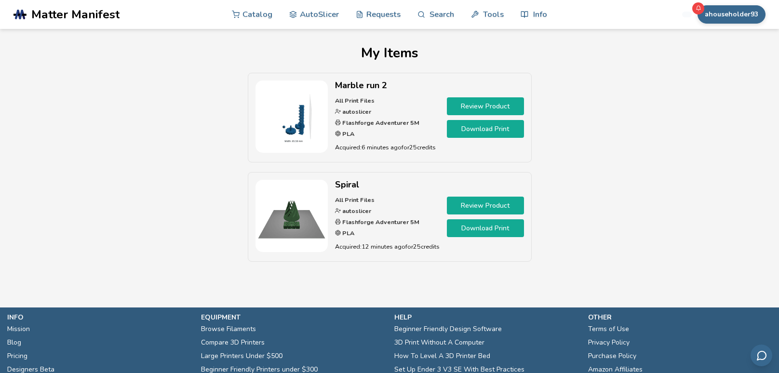
click at [505, 129] on link "Download Print" at bounding box center [485, 129] width 77 height 18
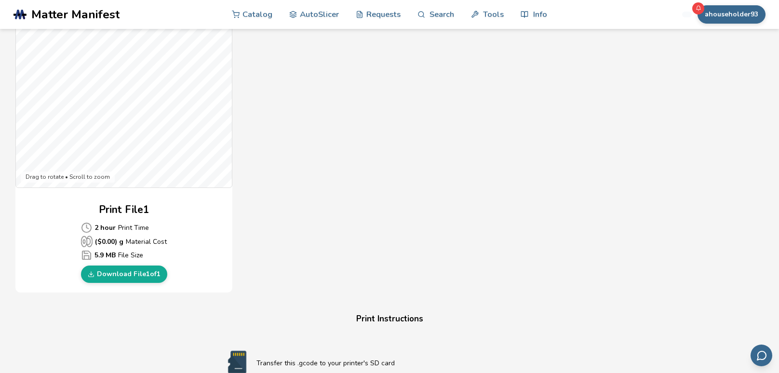
scroll to position [305, 0]
click at [141, 273] on link "Download File 1 of 1" at bounding box center [124, 272] width 86 height 17
click at [443, 137] on div "Gcode Preview Drag to rotate • Scroll to zoom Print File 1 2 hour Print Time ($…" at bounding box center [304, 116] width 578 height 351
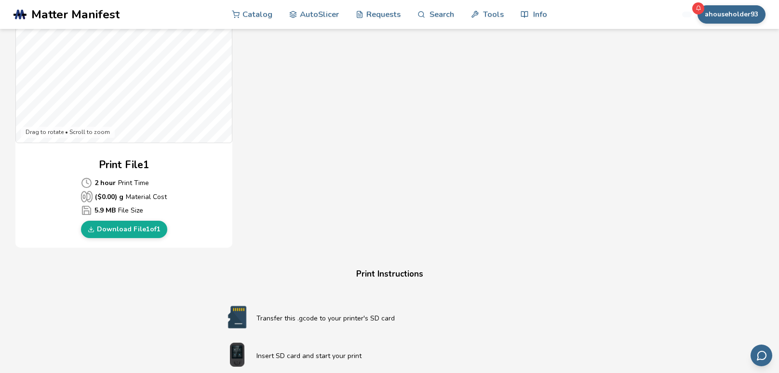
scroll to position [335, 0]
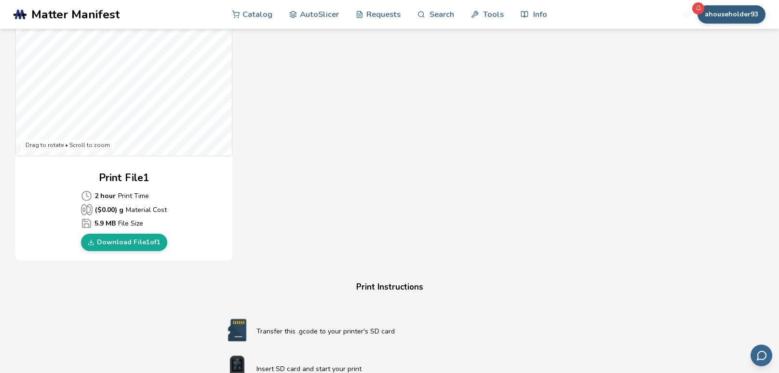
click at [729, 14] on button "ahouseholder93" at bounding box center [731, 14] width 68 height 18
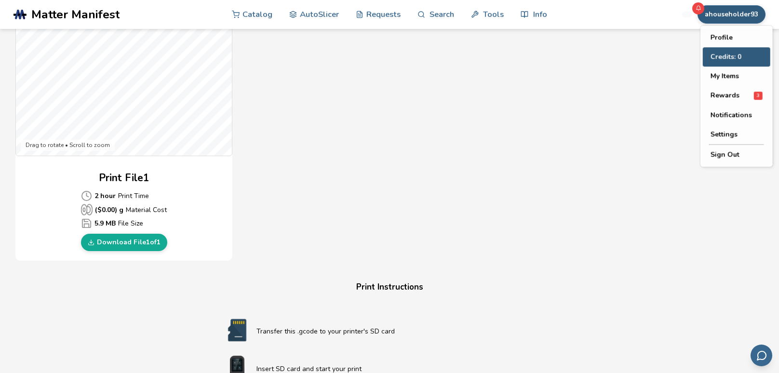
click at [724, 60] on button "Credits: 0" at bounding box center [736, 56] width 67 height 19
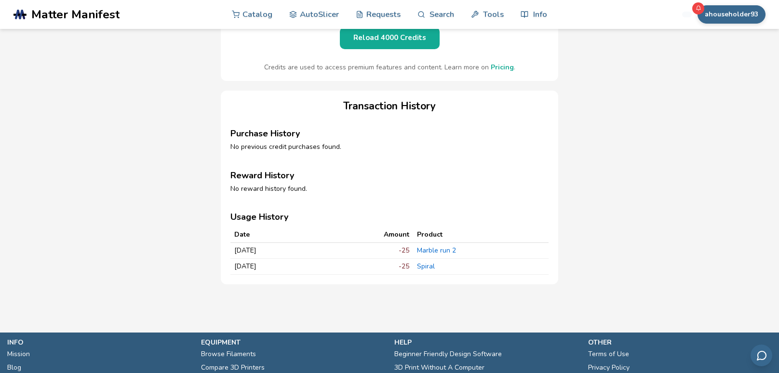
scroll to position [189, 0]
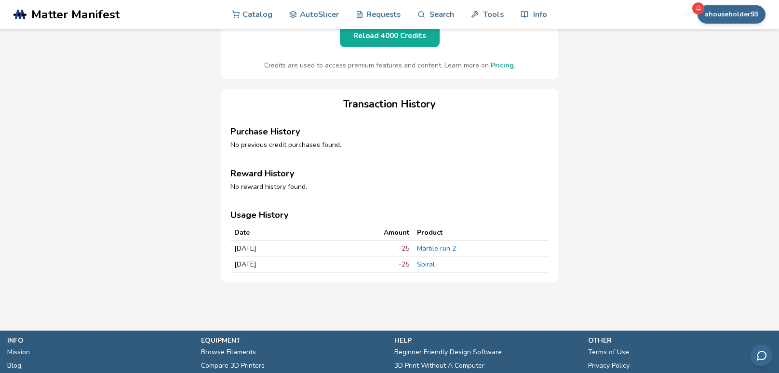
click at [435, 260] on link "Spiral" at bounding box center [426, 264] width 18 height 9
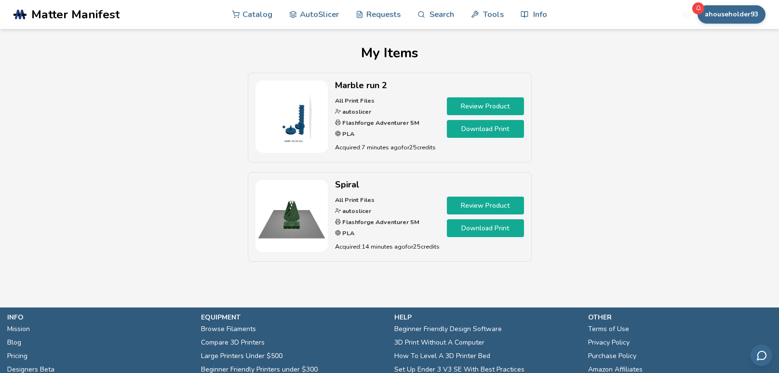
click at [479, 233] on link "Download Print" at bounding box center [485, 228] width 77 height 18
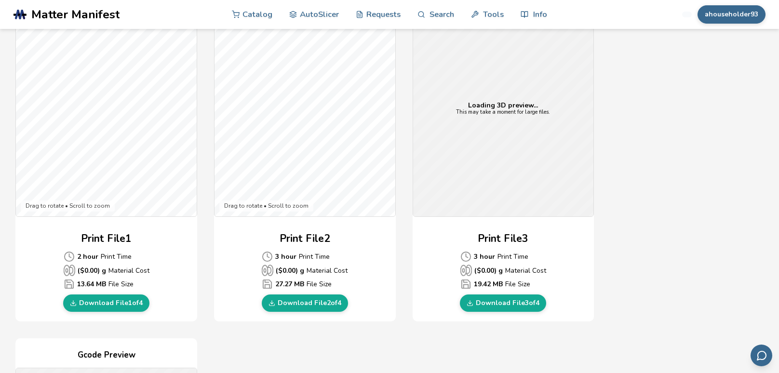
scroll to position [351, 0]
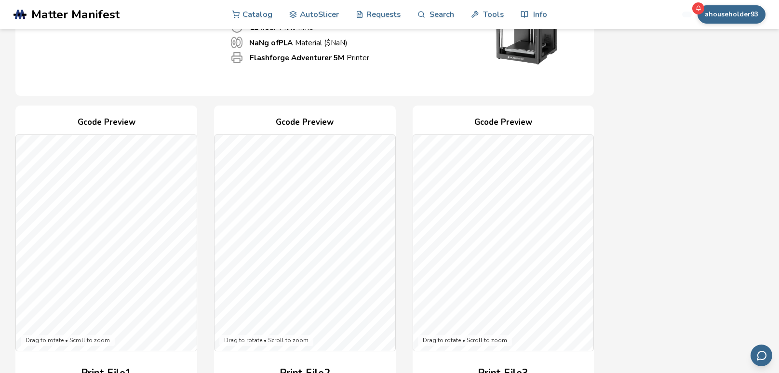
scroll to position [142, 0]
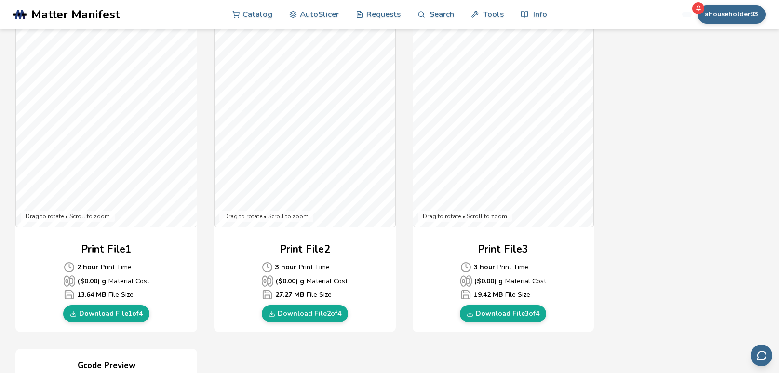
scroll to position [265, 0]
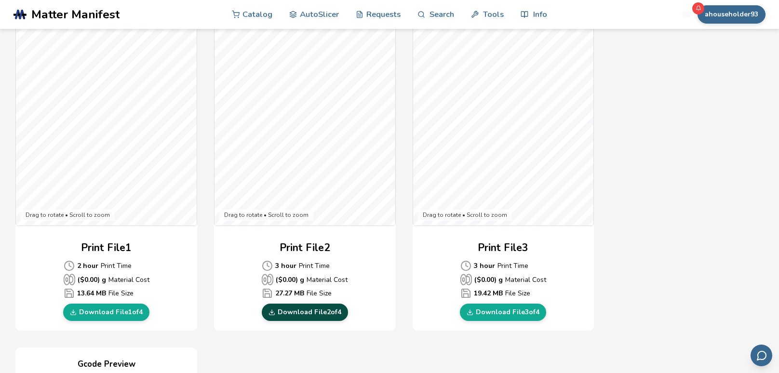
click at [331, 311] on link "Download File 2 of 4" at bounding box center [305, 312] width 86 height 17
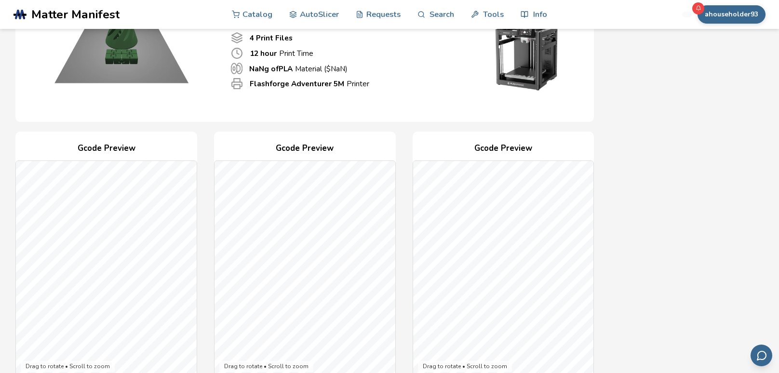
scroll to position [267, 0]
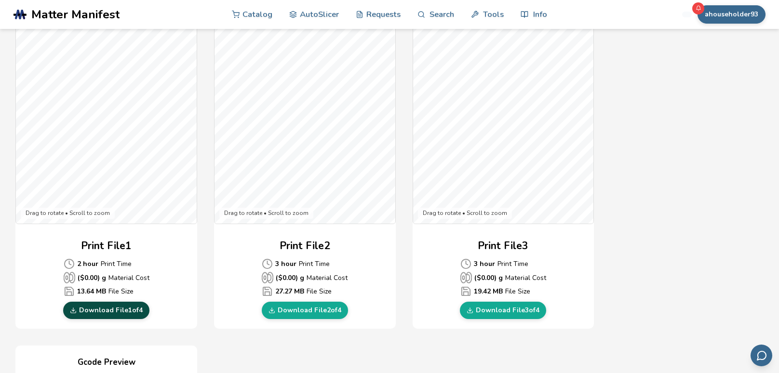
click at [104, 312] on link "Download File 1 of 4" at bounding box center [106, 310] width 86 height 17
click at [201, 264] on div "Gcode Preview Drag to rotate • Scroll to zoom Print File 1 2 hour Print Time ($…" at bounding box center [304, 337] width 578 height 718
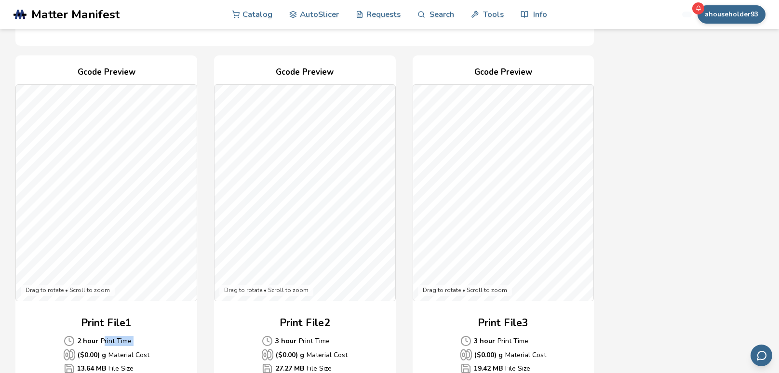
scroll to position [166, 0]
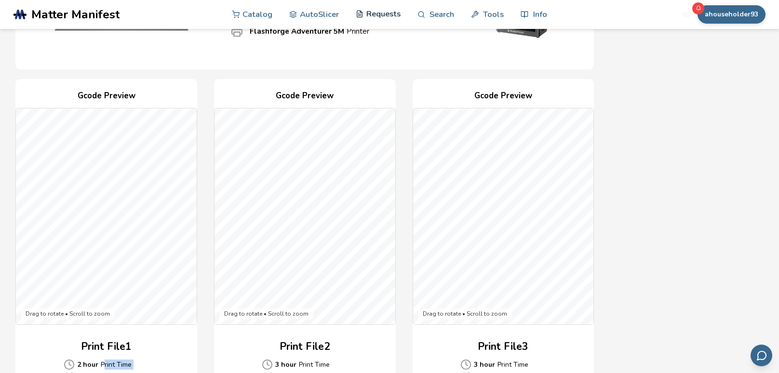
click at [389, 17] on link "Requests" at bounding box center [378, 14] width 45 height 29
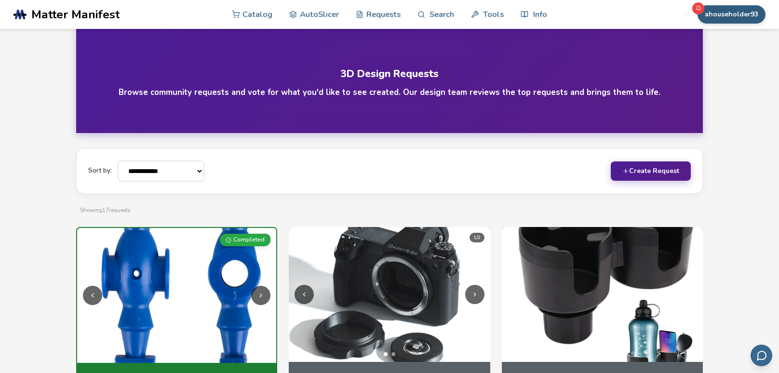
click at [719, 13] on button "ahouseholder93" at bounding box center [731, 14] width 68 height 18
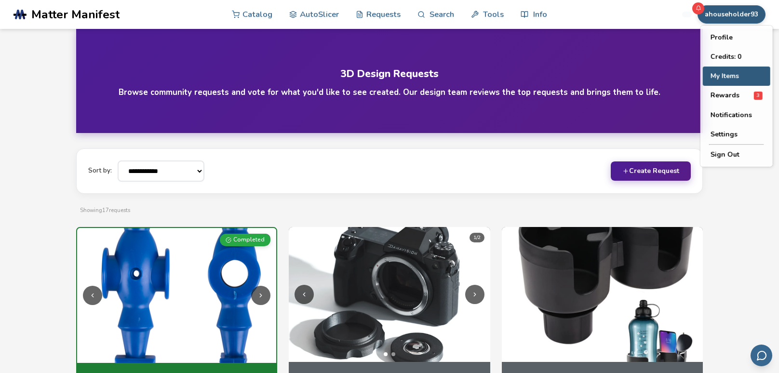
click at [737, 79] on button "My Items" at bounding box center [736, 76] width 67 height 19
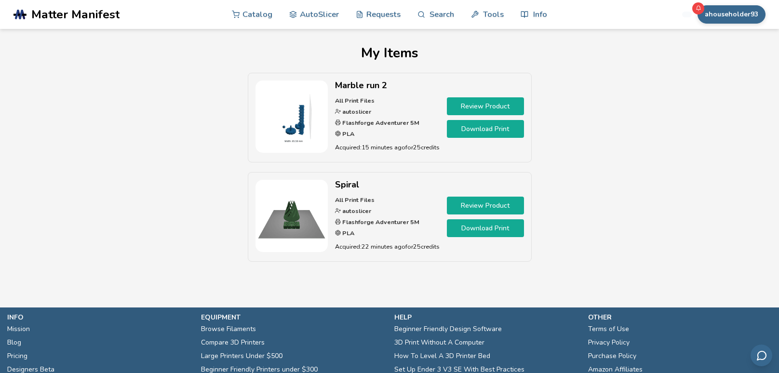
click at [470, 208] on link "Review Product" at bounding box center [485, 206] width 77 height 18
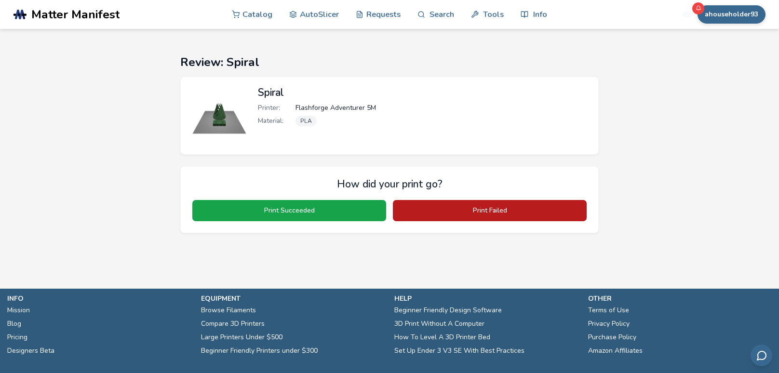
click at [448, 213] on button "Print Failed" at bounding box center [490, 210] width 194 height 21
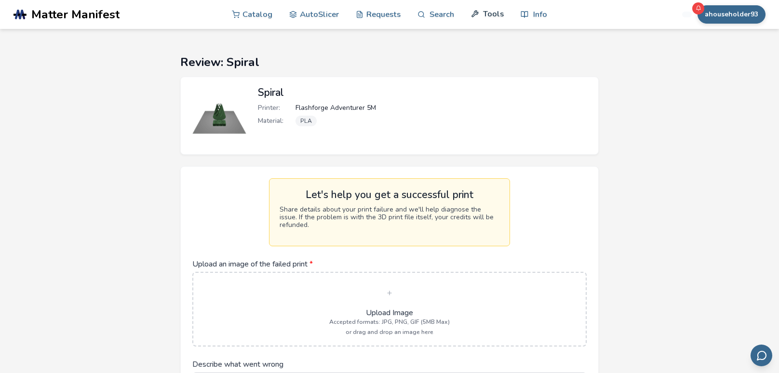
click at [496, 17] on link "Tools" at bounding box center [487, 14] width 33 height 29
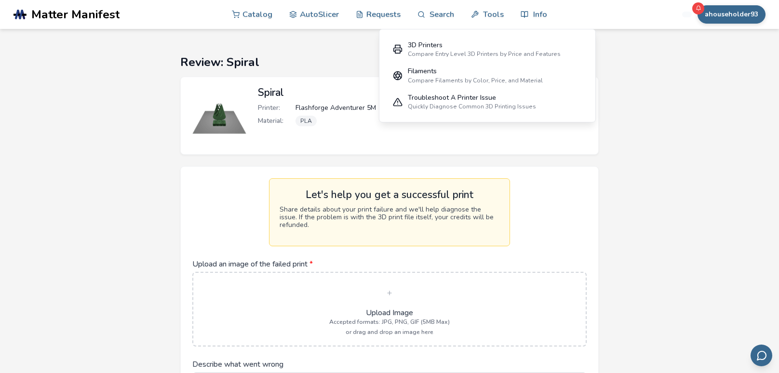
click at [637, 133] on section "Review: Spiral Spiral Printer: Flashforge Adventurer 5M Material: PLA Let's hel…" at bounding box center [389, 266] width 779 height 475
